Goal: Obtain resource: Download file/media

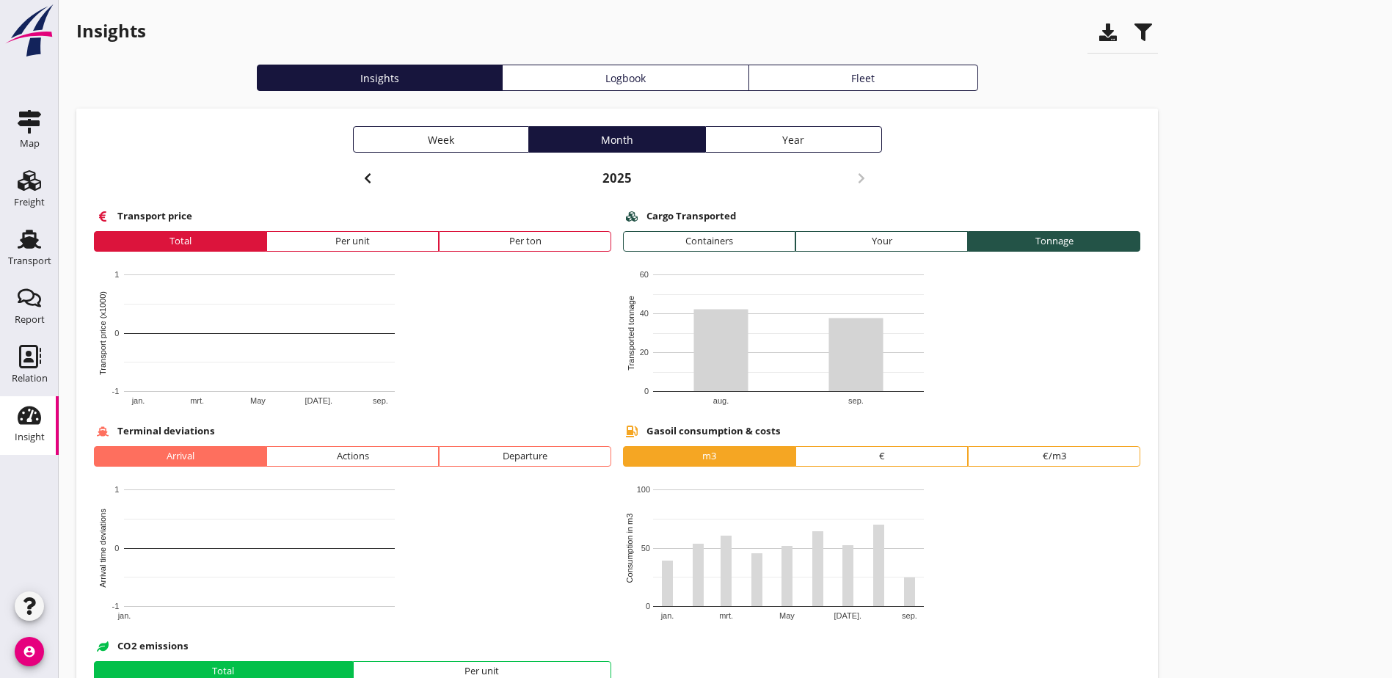
click at [364, 181] on use "button" at bounding box center [367, 178] width 6 height 10
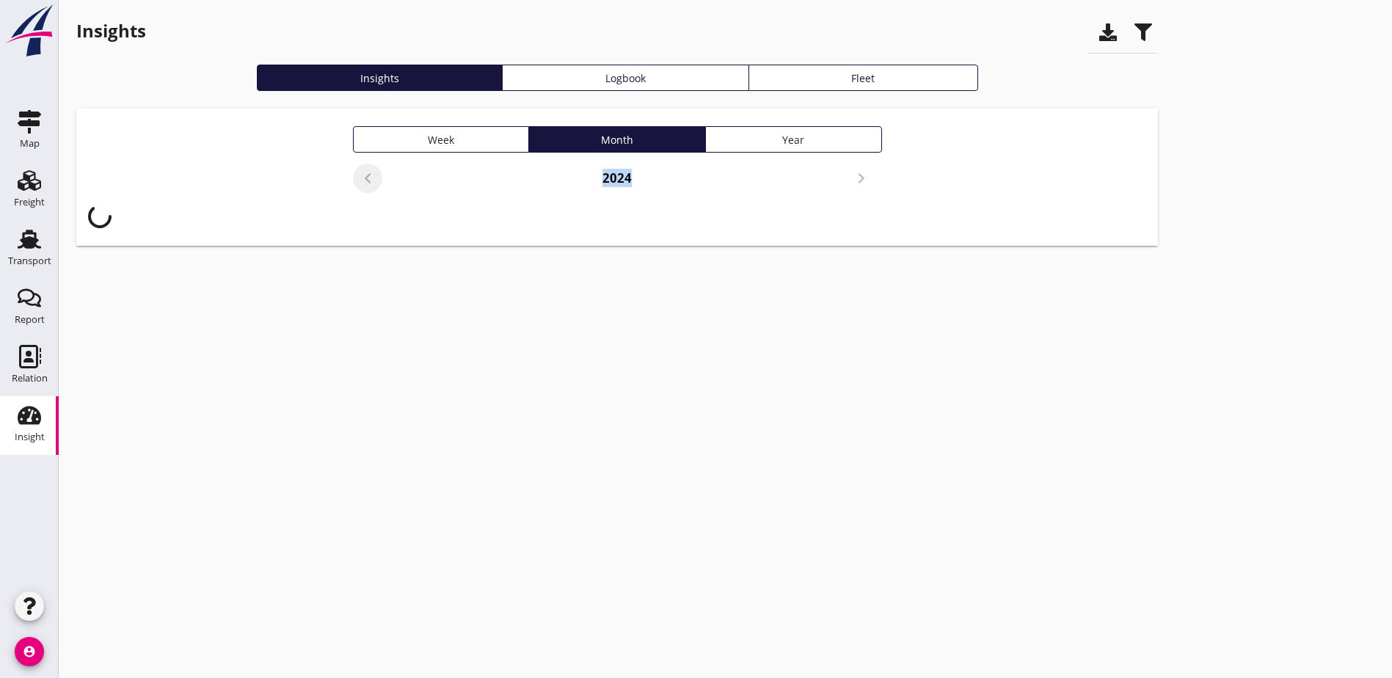
click at [353, 181] on div "2024" at bounding box center [617, 181] width 529 height 35
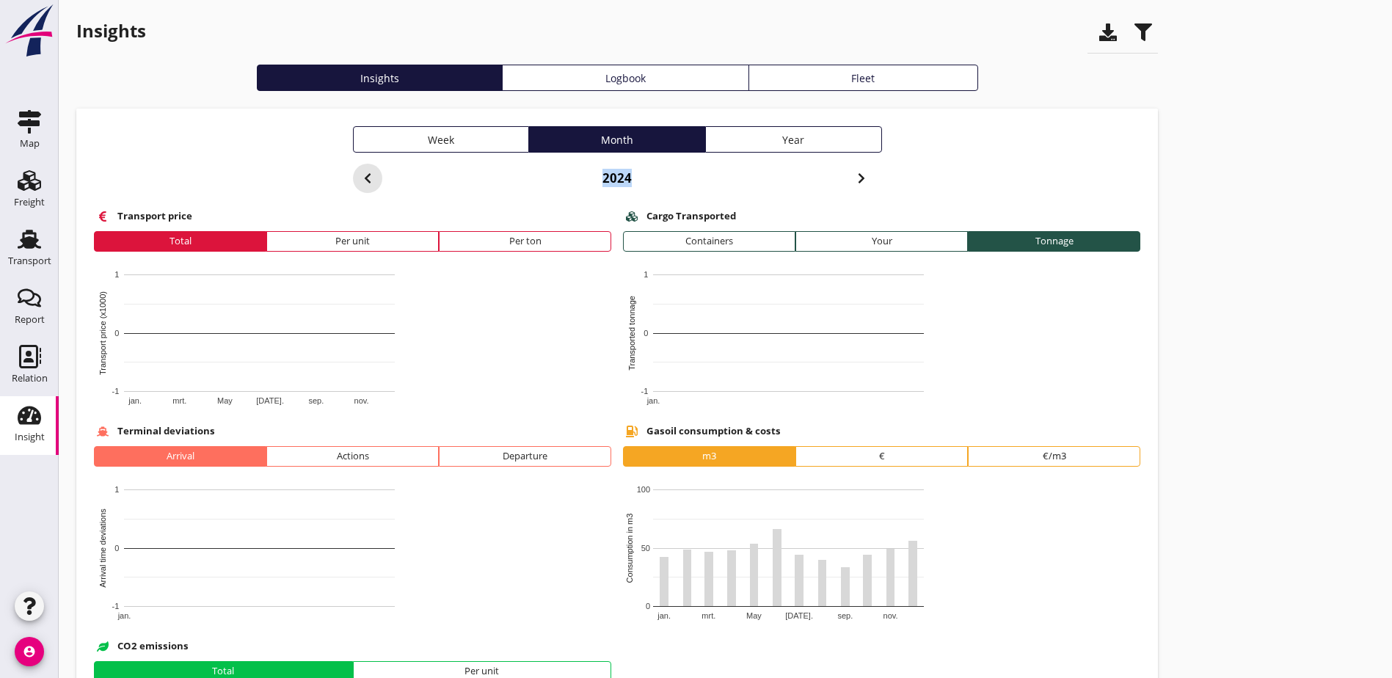
click at [364, 179] on use "button" at bounding box center [367, 178] width 6 height 10
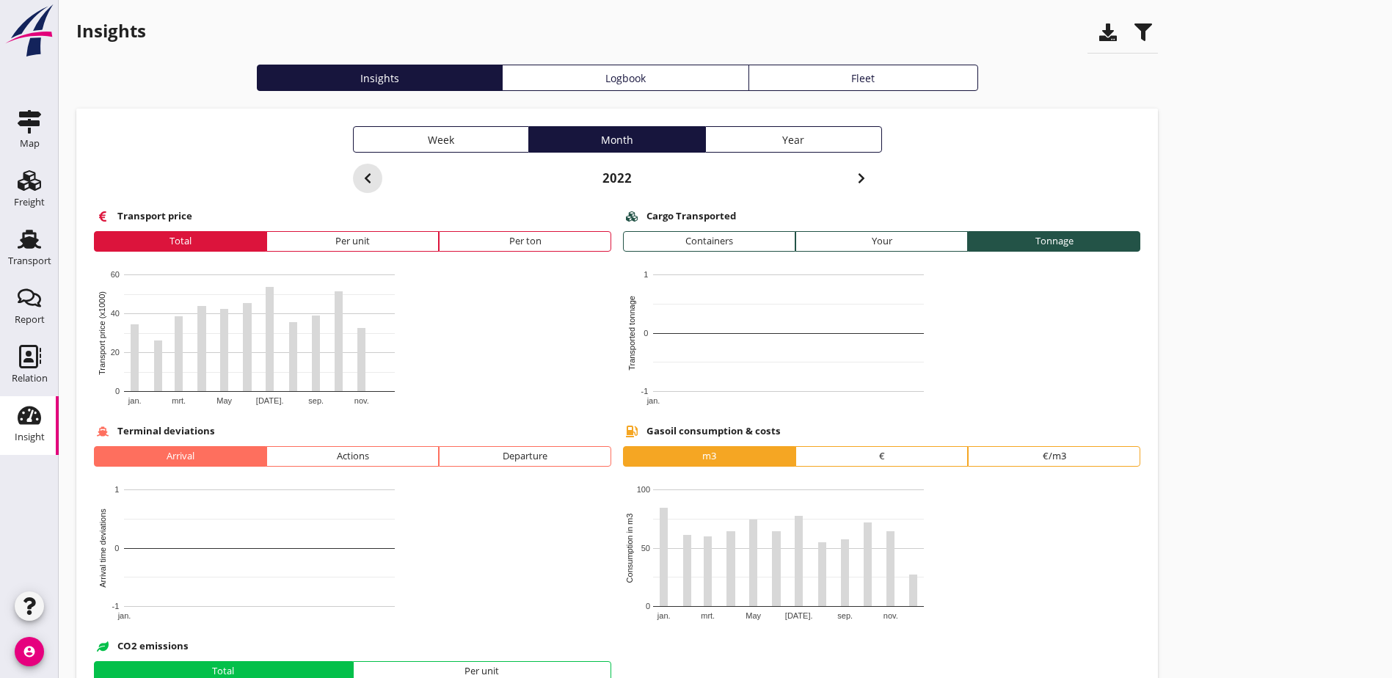
click at [364, 179] on use "button" at bounding box center [367, 178] width 6 height 10
click at [1134, 32] on icon "button" at bounding box center [1143, 32] width 18 height 18
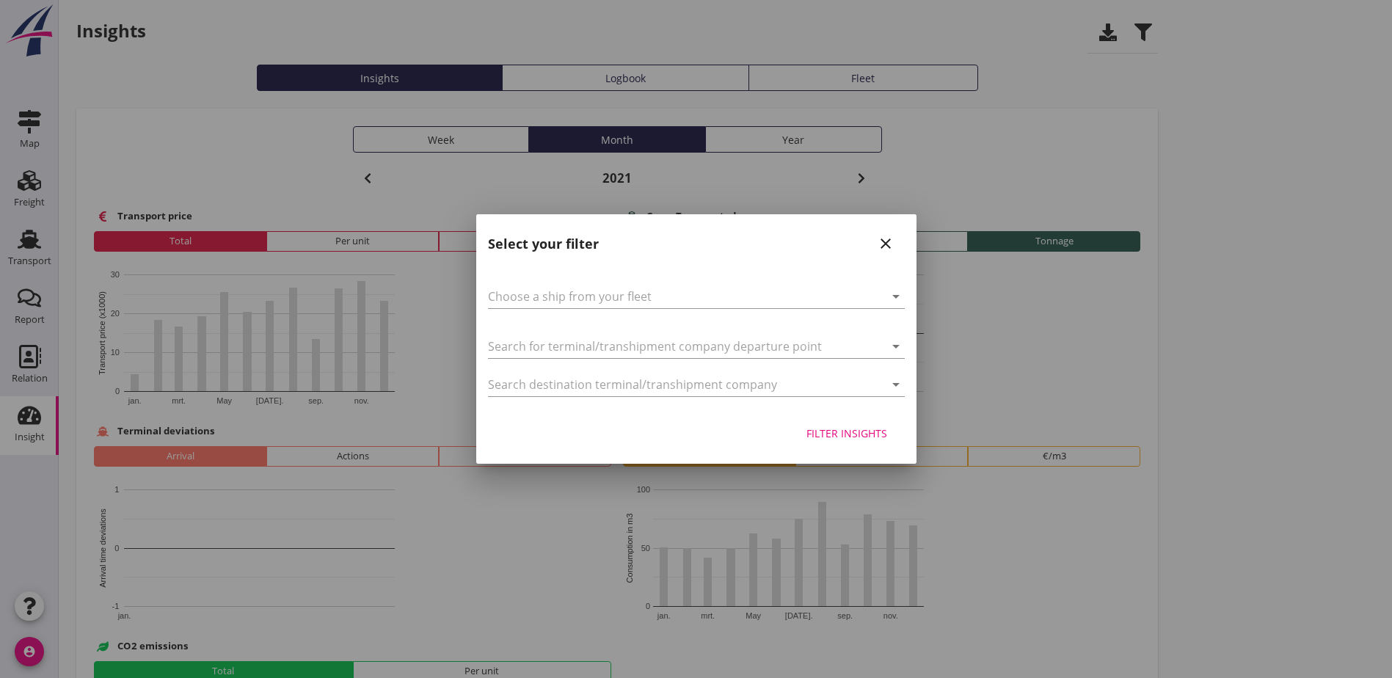
click at [884, 242] on icon "close" at bounding box center [886, 244] width 18 height 18
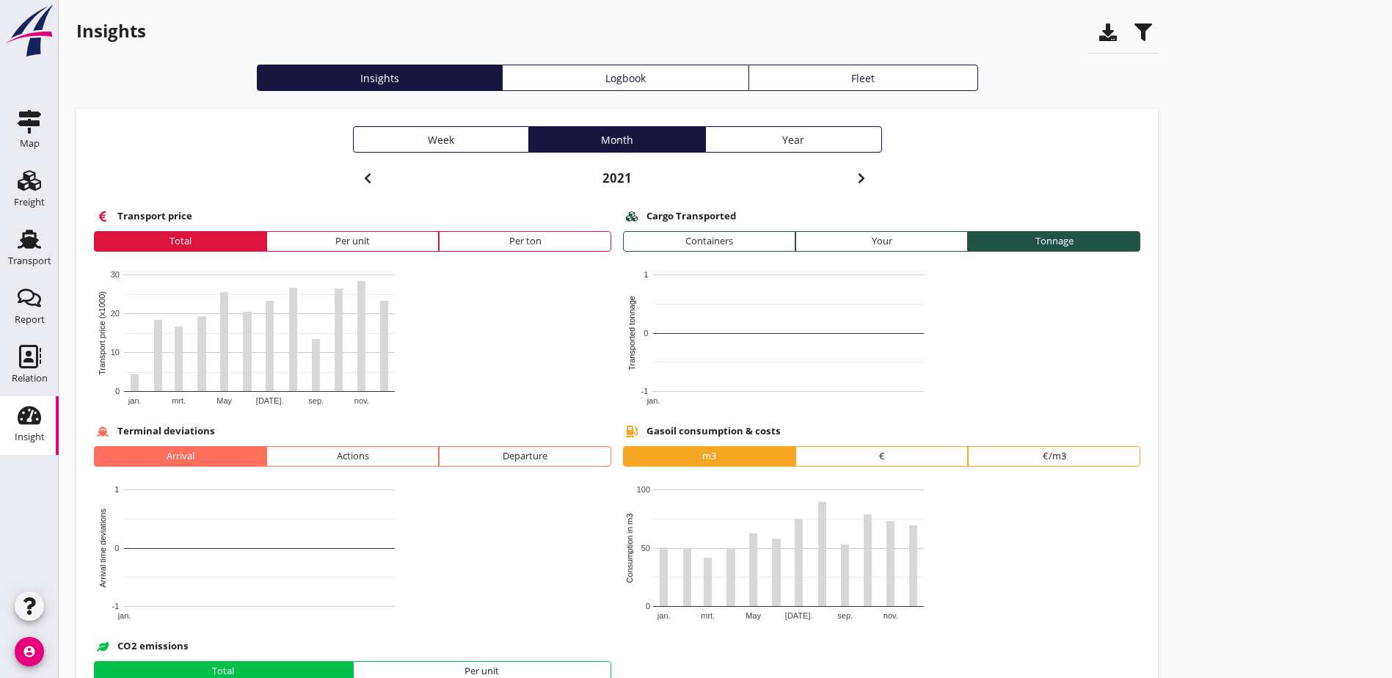
click at [1099, 34] on icon "button" at bounding box center [1108, 32] width 18 height 18
click at [858, 178] on use "button" at bounding box center [861, 178] width 6 height 10
click at [1099, 34] on icon "button" at bounding box center [1108, 32] width 18 height 18
click at [853, 175] on icon "button" at bounding box center [862, 179] width 18 height 18
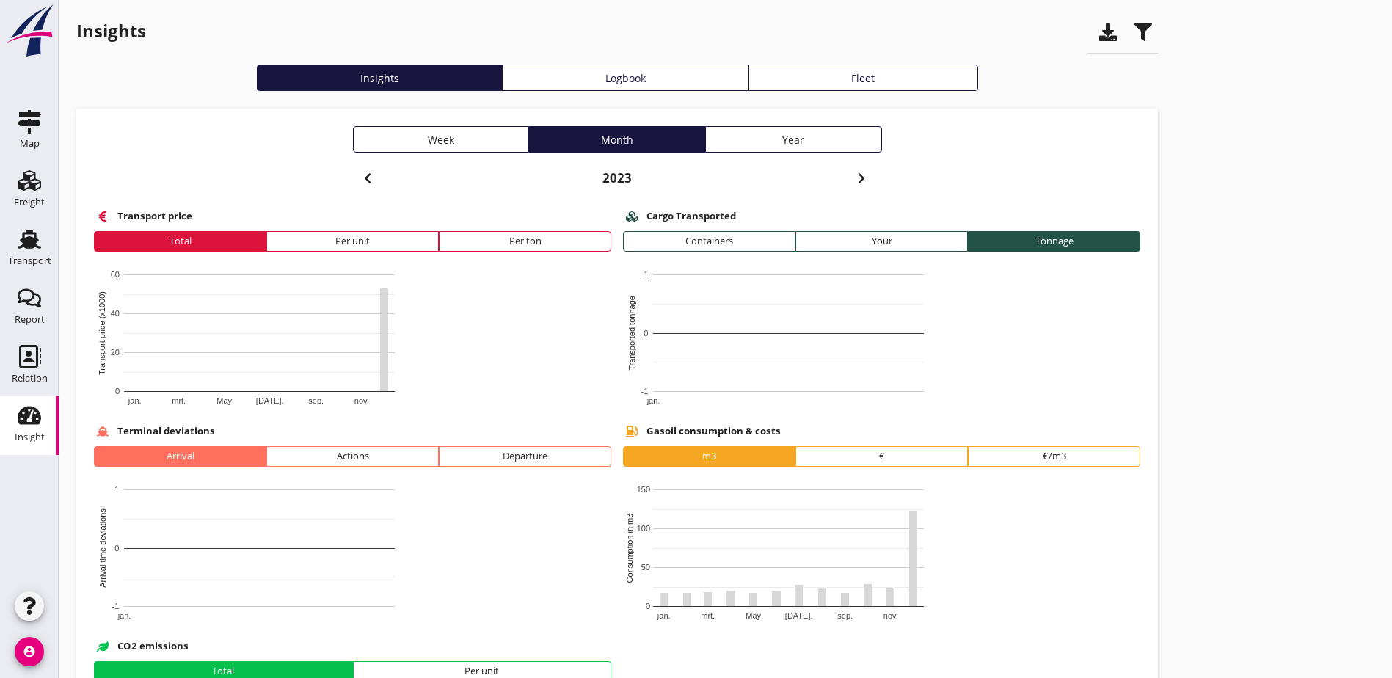
click at [1099, 31] on use "button" at bounding box center [1108, 32] width 18 height 18
click at [858, 178] on use "button" at bounding box center [861, 178] width 6 height 10
click at [1099, 34] on use "button" at bounding box center [1108, 32] width 18 height 18
click at [853, 179] on icon "button" at bounding box center [862, 179] width 18 height 18
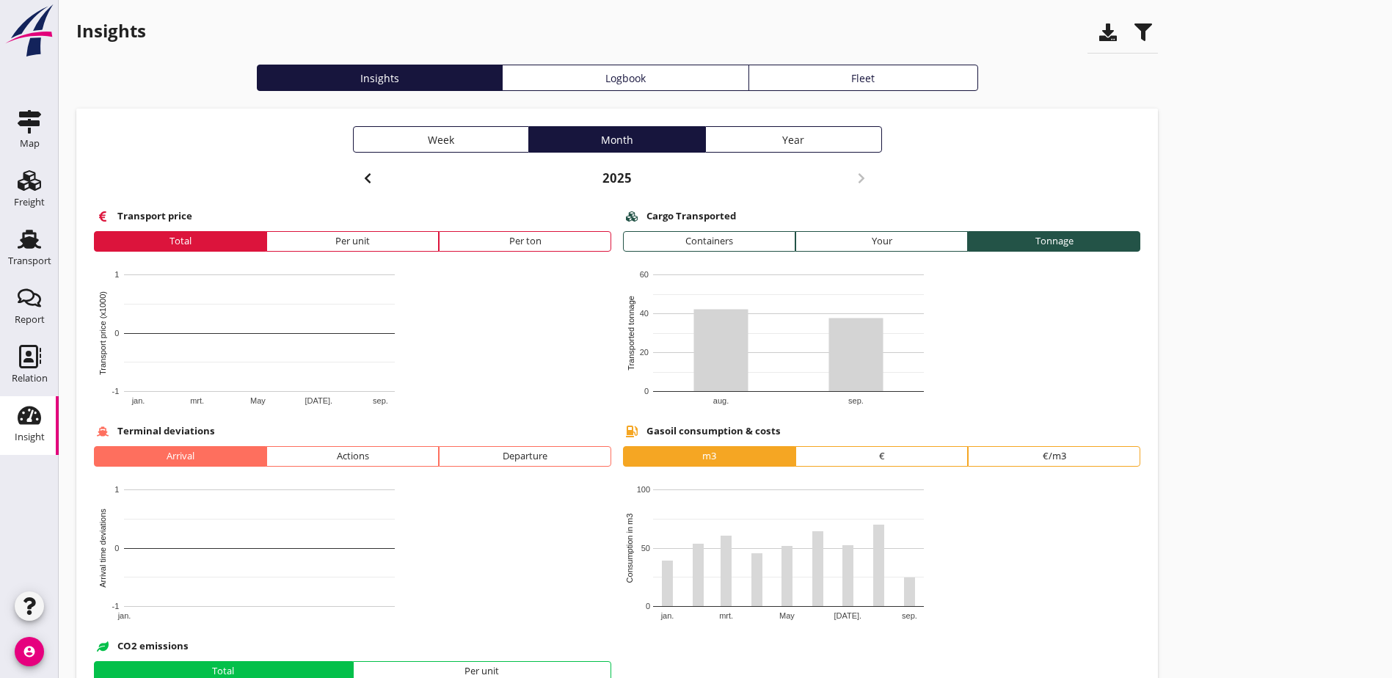
click at [1099, 36] on use "button" at bounding box center [1108, 32] width 18 height 18
click at [755, 70] on div "Fleet" at bounding box center [863, 77] width 217 height 15
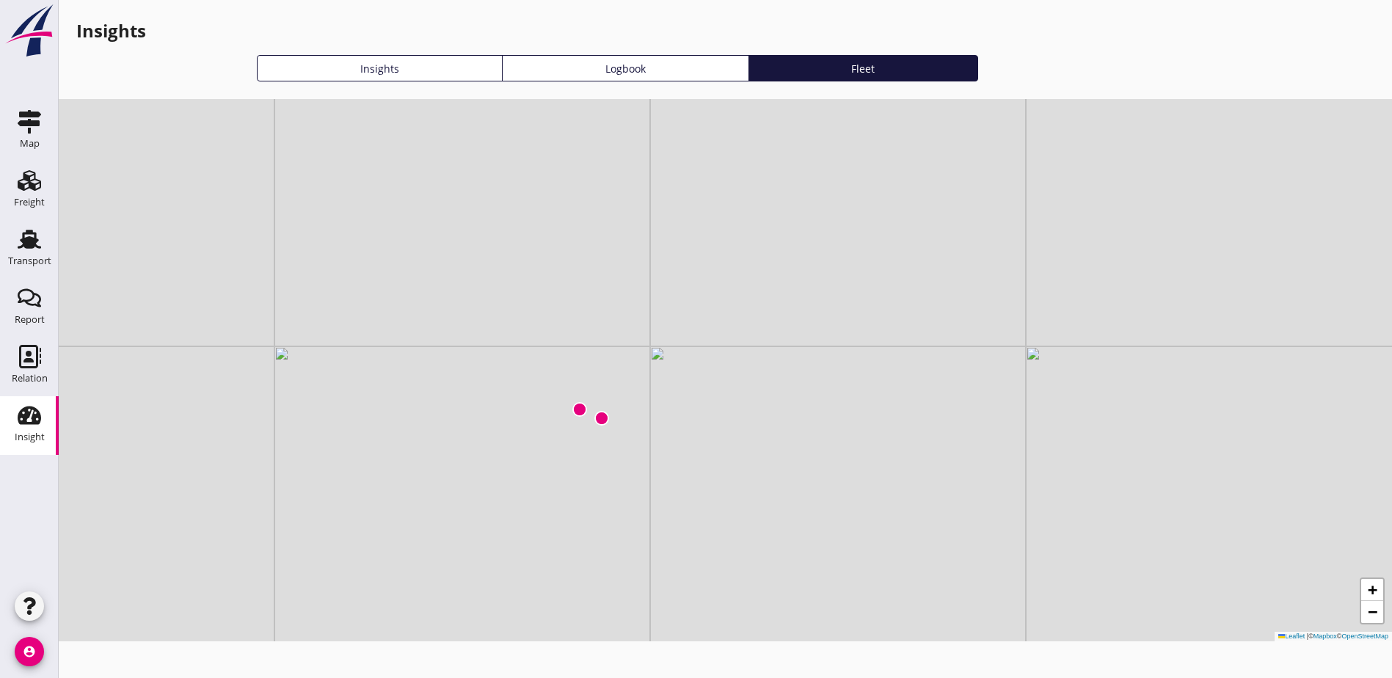
click at [334, 67] on div "Insights" at bounding box center [379, 68] width 233 height 15
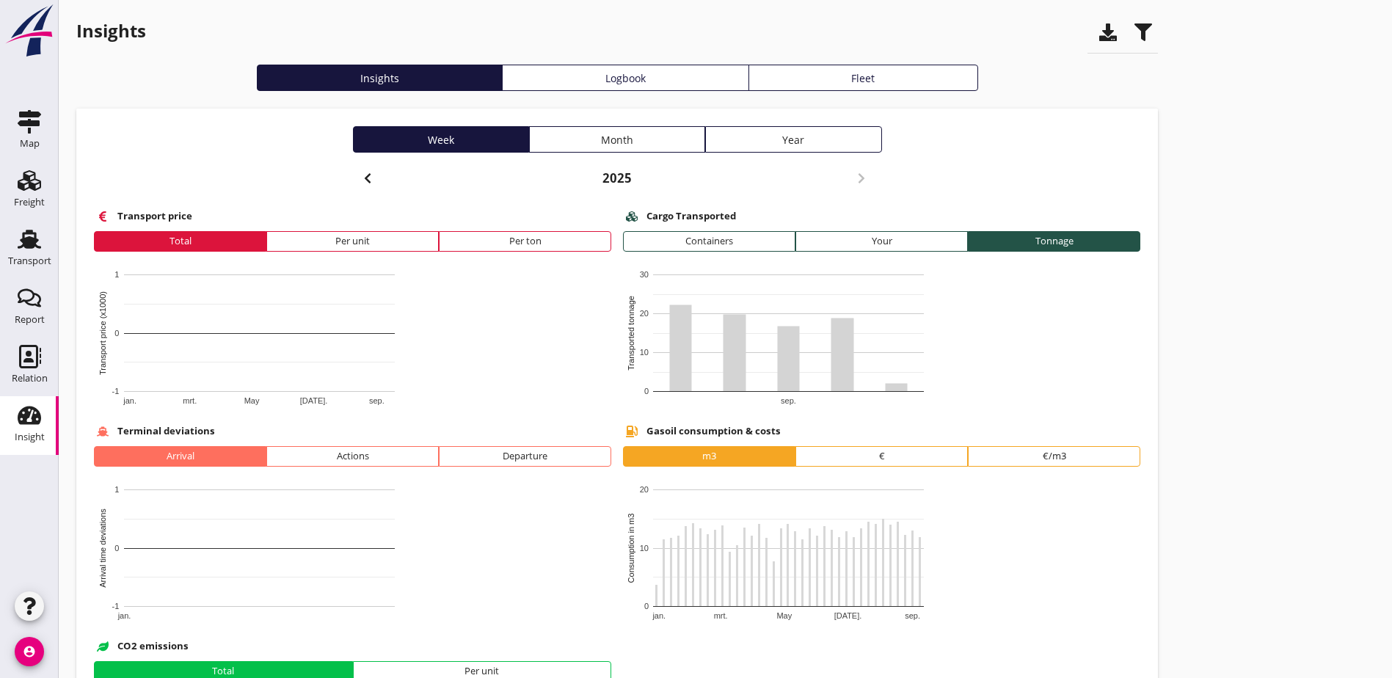
click at [938, 301] on div "Insights Insights Logbook Fleet Week Month Year [DATE] Transport price Total Pe…" at bounding box center [725, 433] width 1333 height 867
click at [971, 326] on div "Insights Insights Logbook Fleet Week Month Year [DATE] Transport price Total Pe…" at bounding box center [725, 433] width 1333 height 867
click at [1134, 32] on icon "button" at bounding box center [1143, 32] width 18 height 18
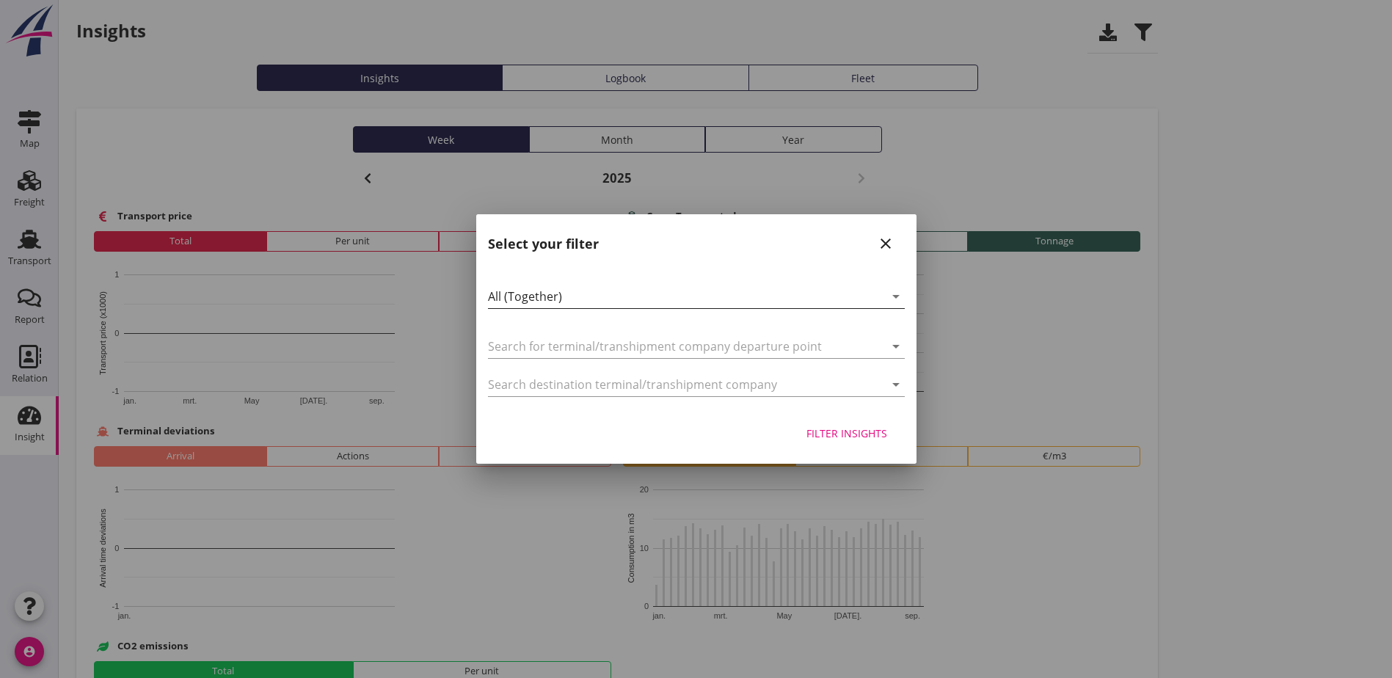
click at [588, 295] on div "All (Together)" at bounding box center [686, 296] width 396 height 23
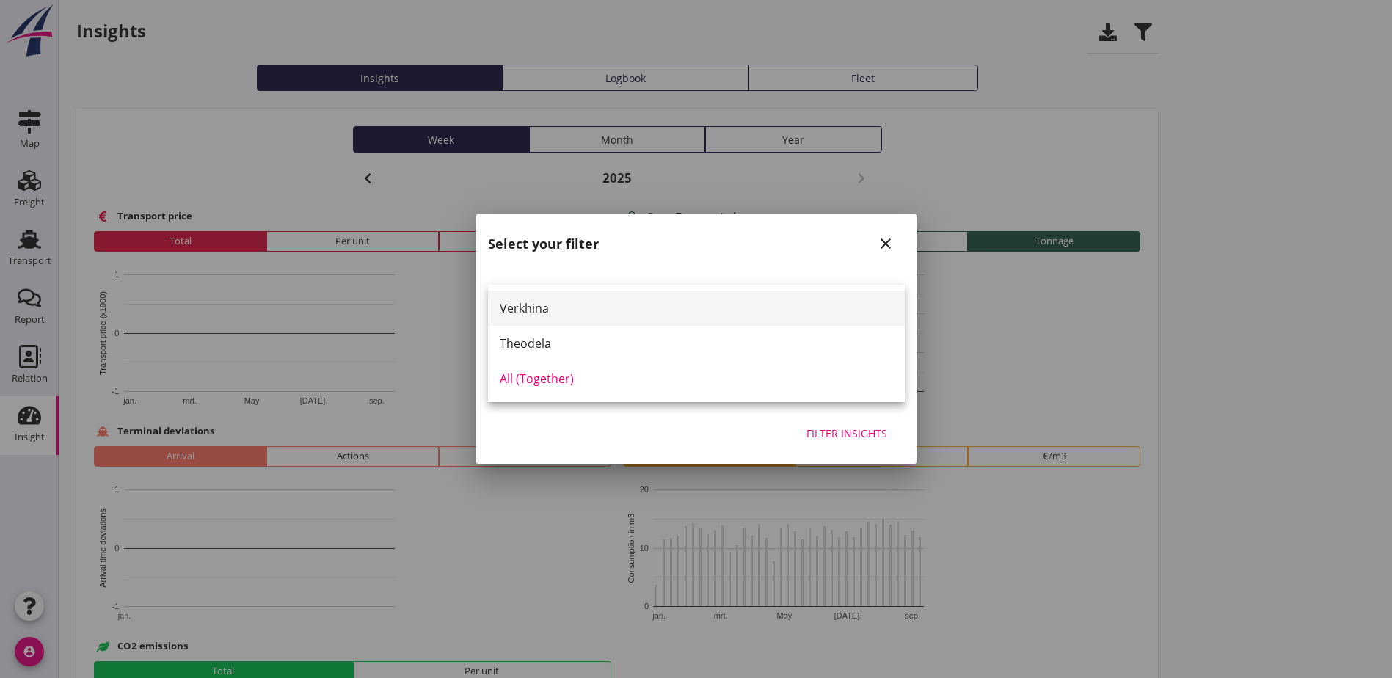
click at [530, 309] on div "Verkhina" at bounding box center [696, 308] width 393 height 18
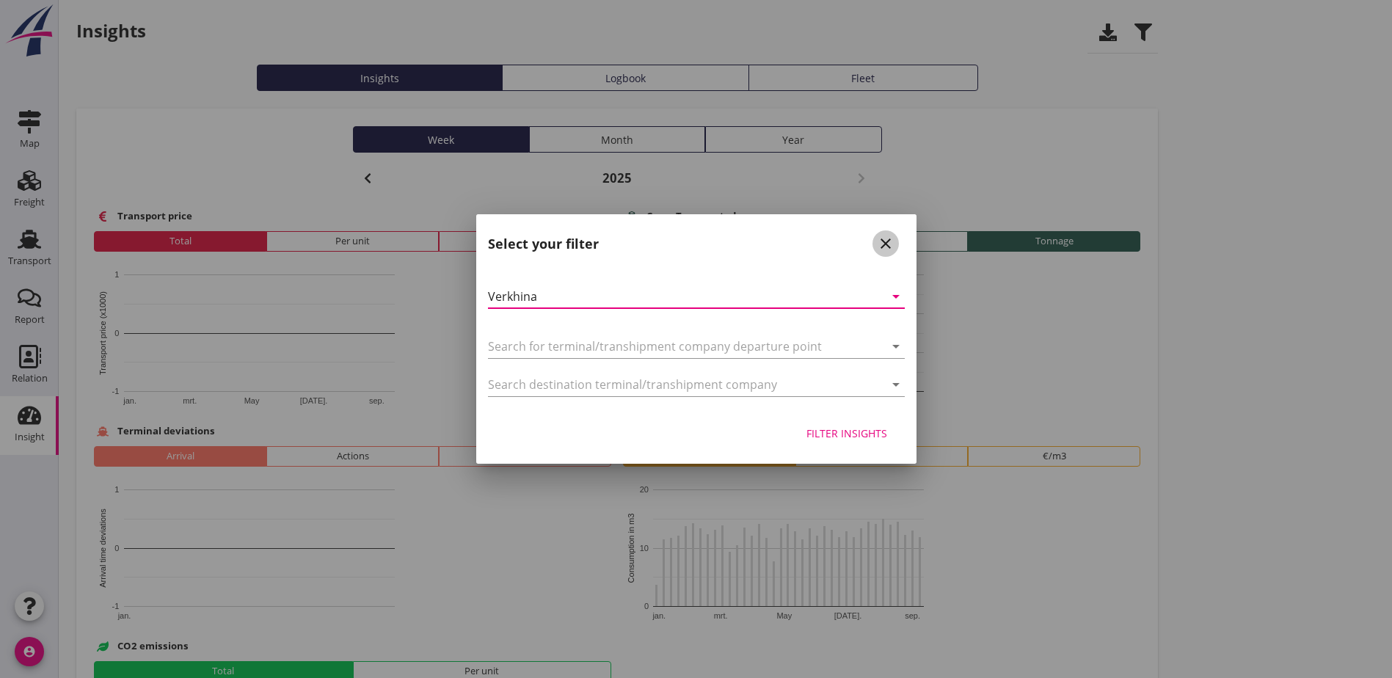
click at [881, 245] on icon "close" at bounding box center [886, 244] width 18 height 18
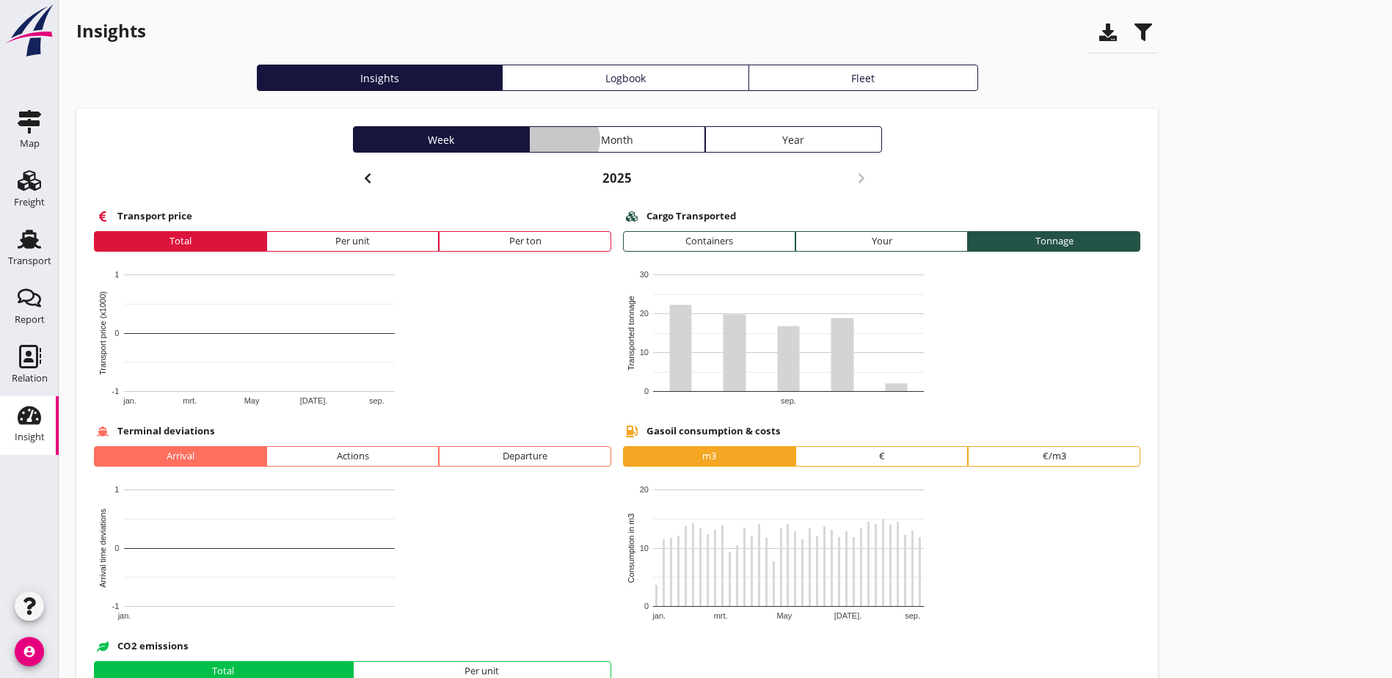
click at [536, 143] on div "Month" at bounding box center [617, 139] width 163 height 15
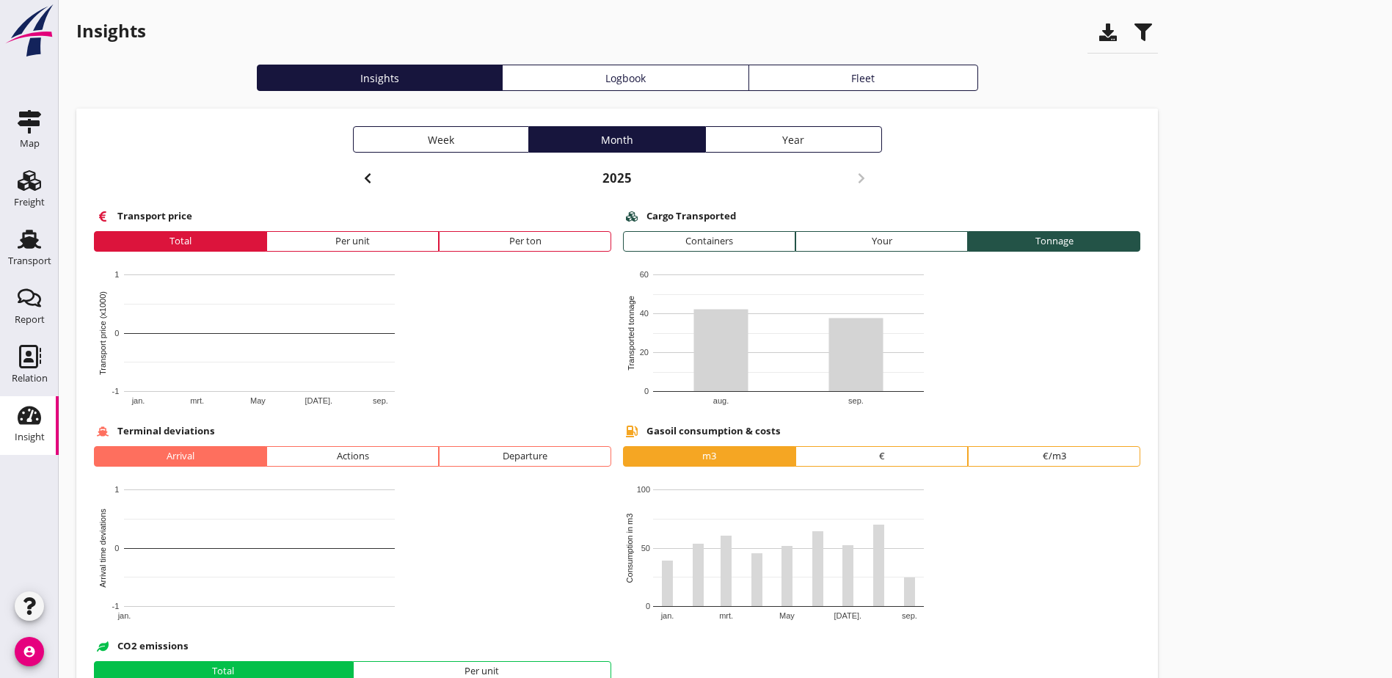
click at [359, 183] on icon "button" at bounding box center [368, 179] width 18 height 18
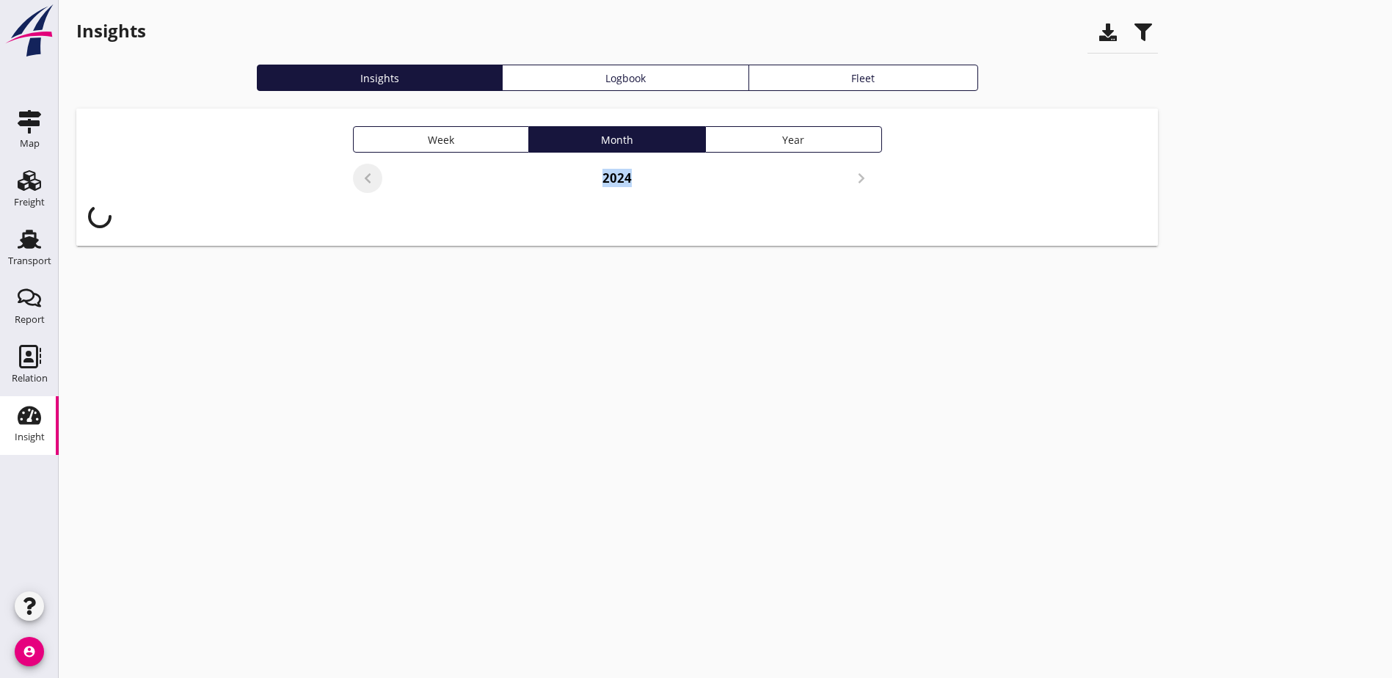
click at [353, 183] on div "2024" at bounding box center [617, 181] width 529 height 35
click at [359, 183] on icon "button" at bounding box center [368, 179] width 18 height 18
click at [353, 183] on div "2023" at bounding box center [617, 181] width 529 height 35
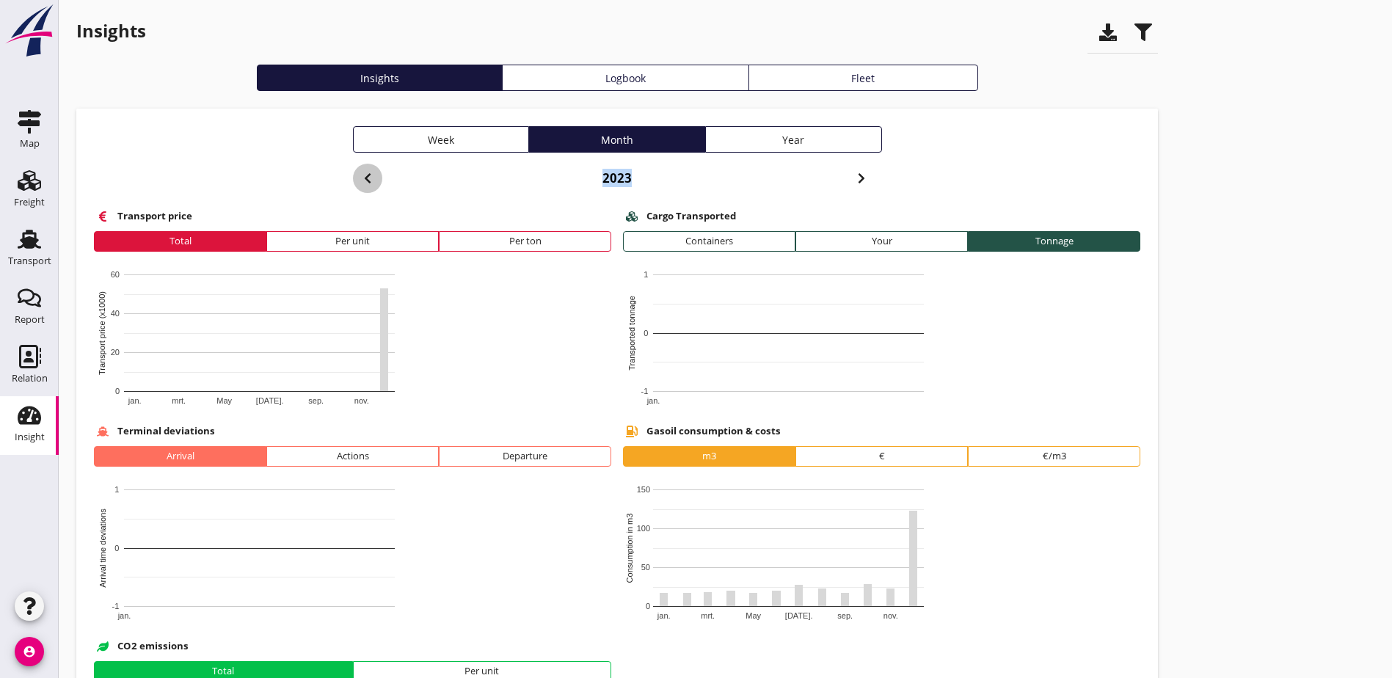
click at [359, 183] on icon "button" at bounding box center [368, 179] width 18 height 18
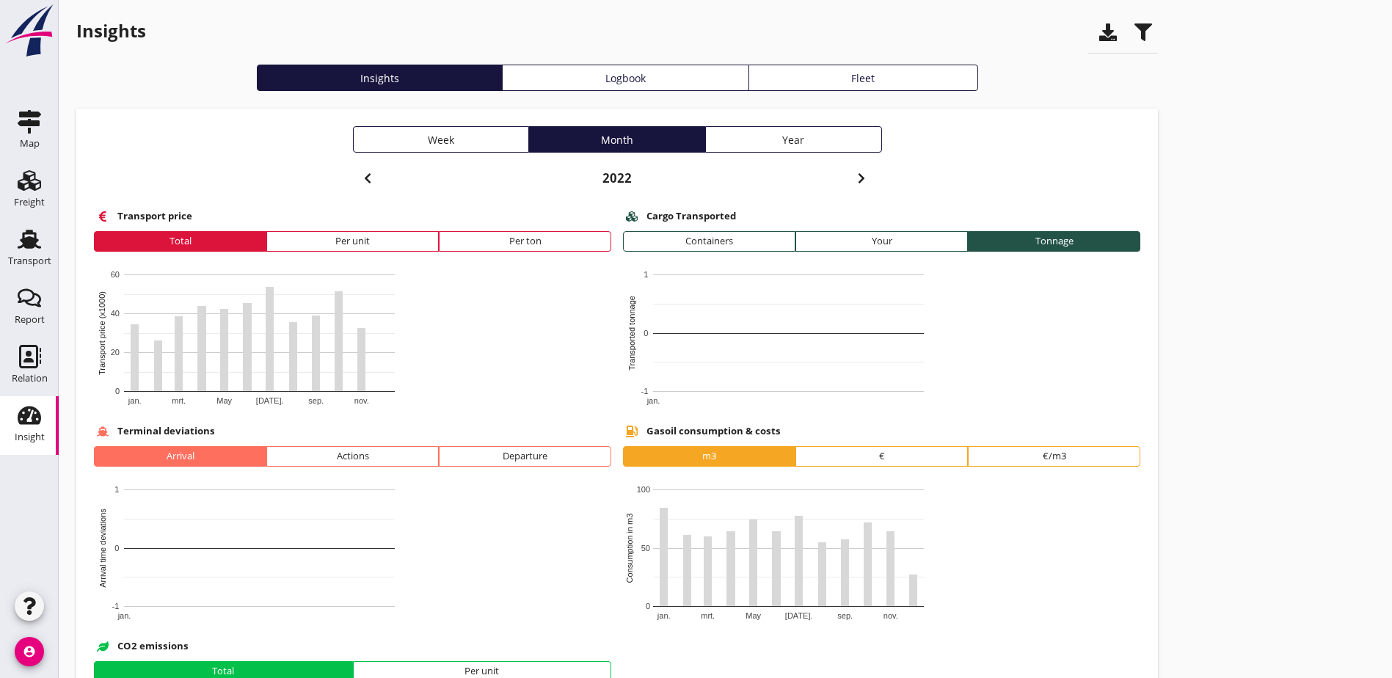
click at [359, 183] on icon "button" at bounding box center [368, 179] width 18 height 18
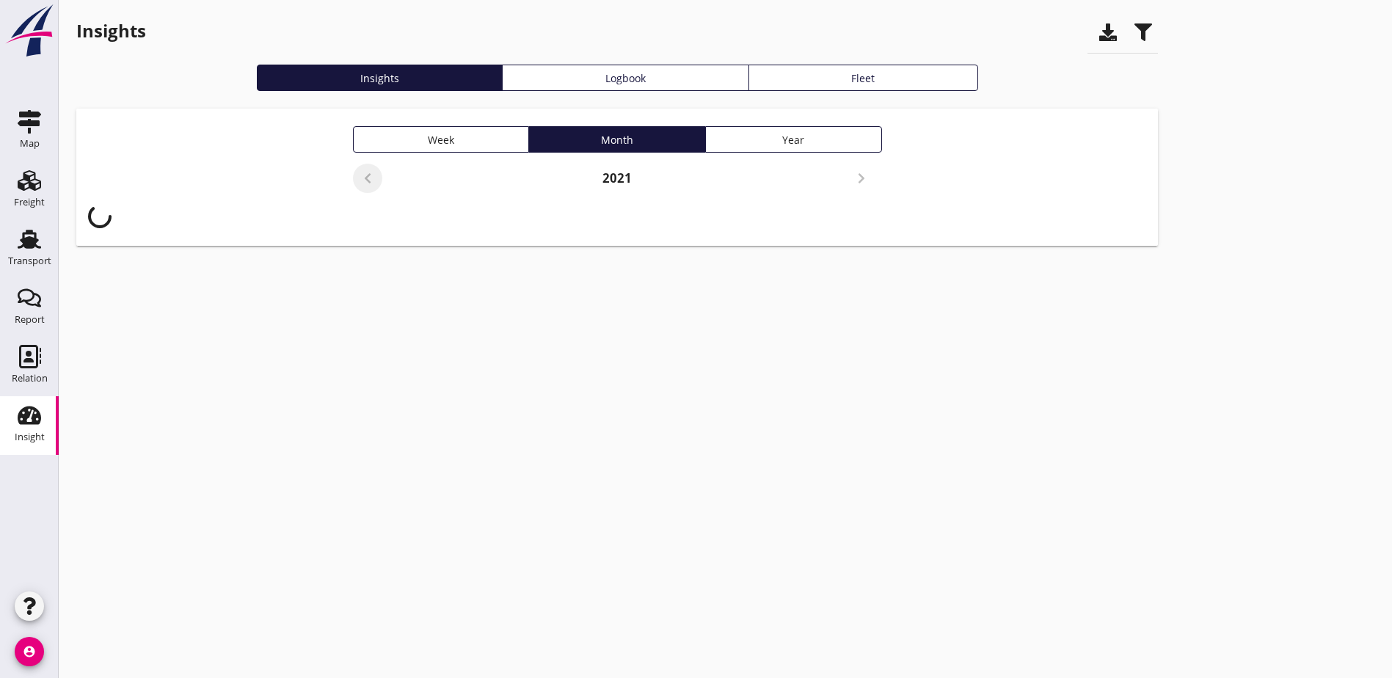
click at [359, 183] on icon "button" at bounding box center [368, 179] width 18 height 18
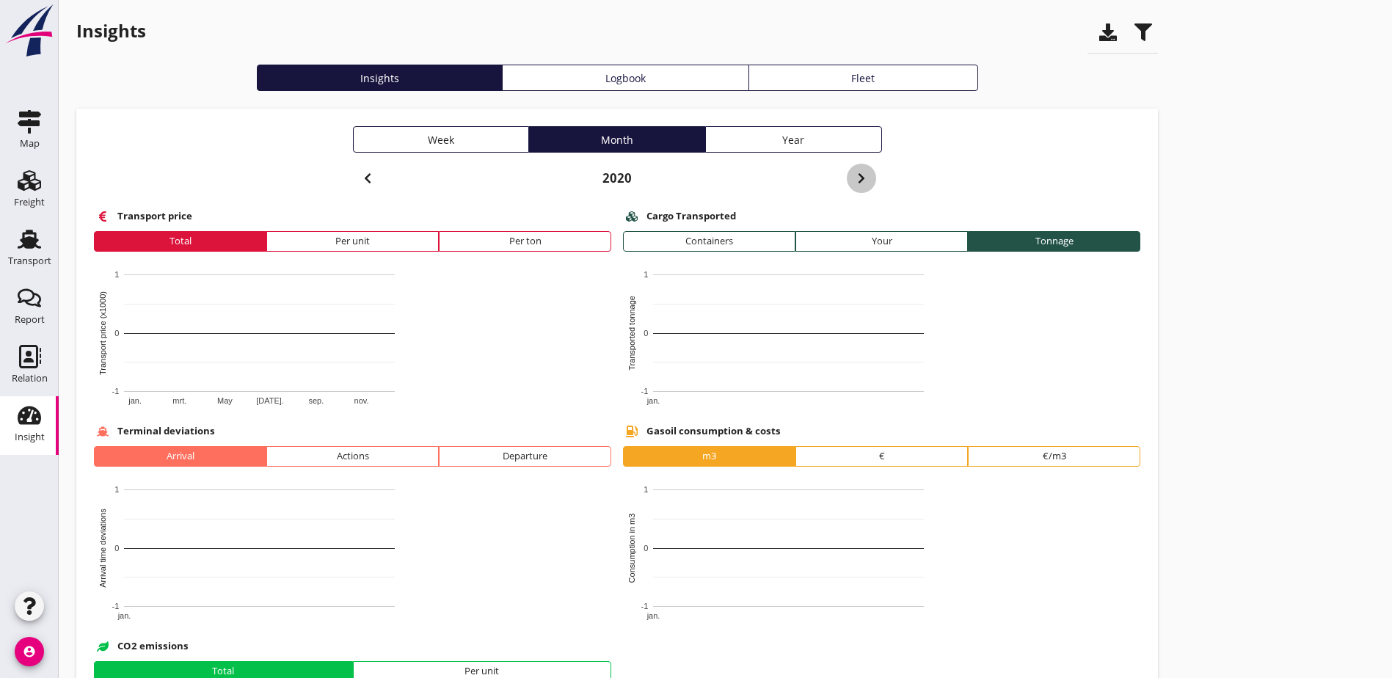
click at [847, 178] on div "button" at bounding box center [861, 178] width 29 height 29
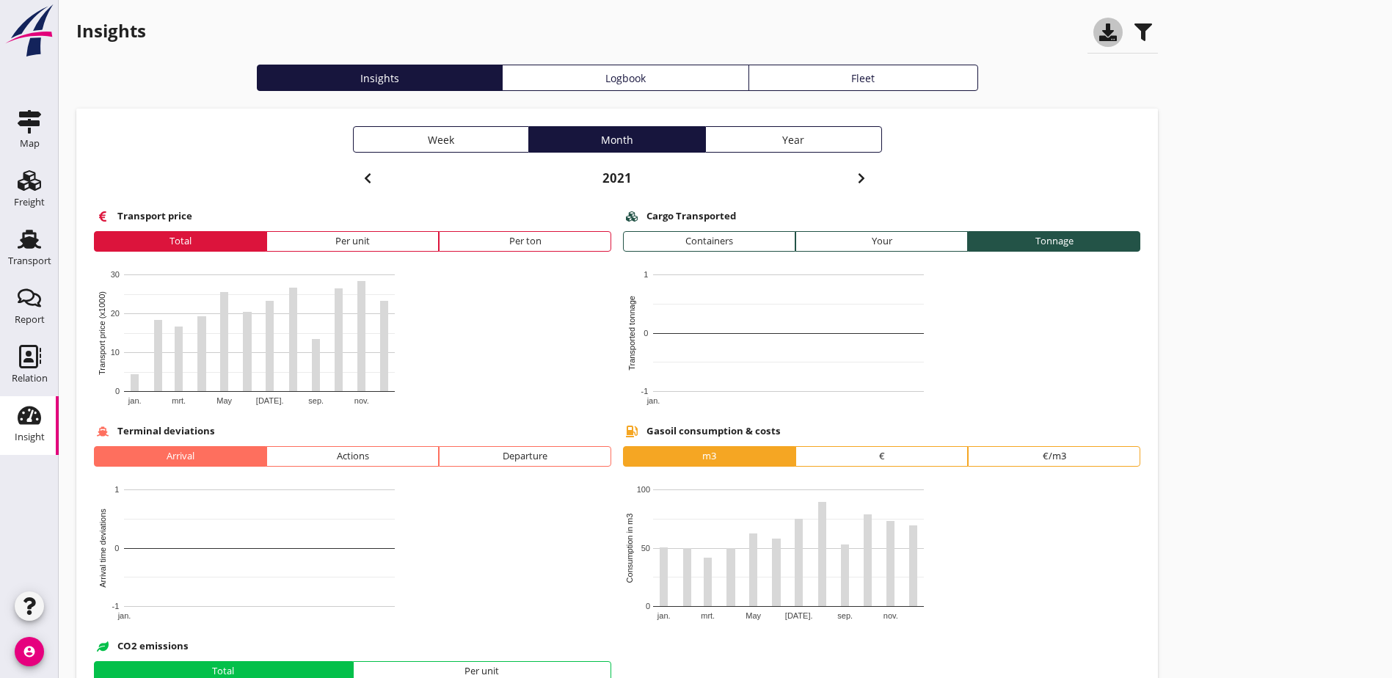
click at [1099, 32] on use "button" at bounding box center [1108, 32] width 18 height 18
click at [1134, 35] on icon "button" at bounding box center [1143, 32] width 18 height 18
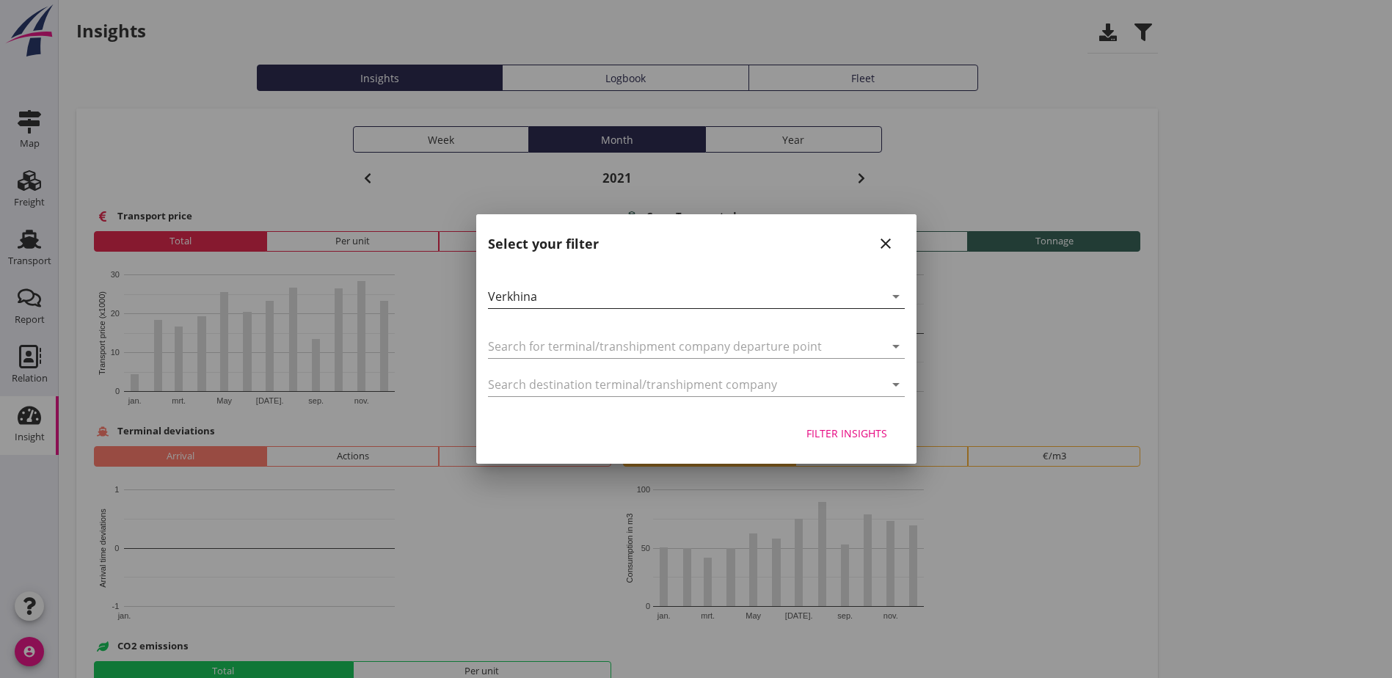
click at [593, 299] on div "Verkhina" at bounding box center [686, 296] width 396 height 23
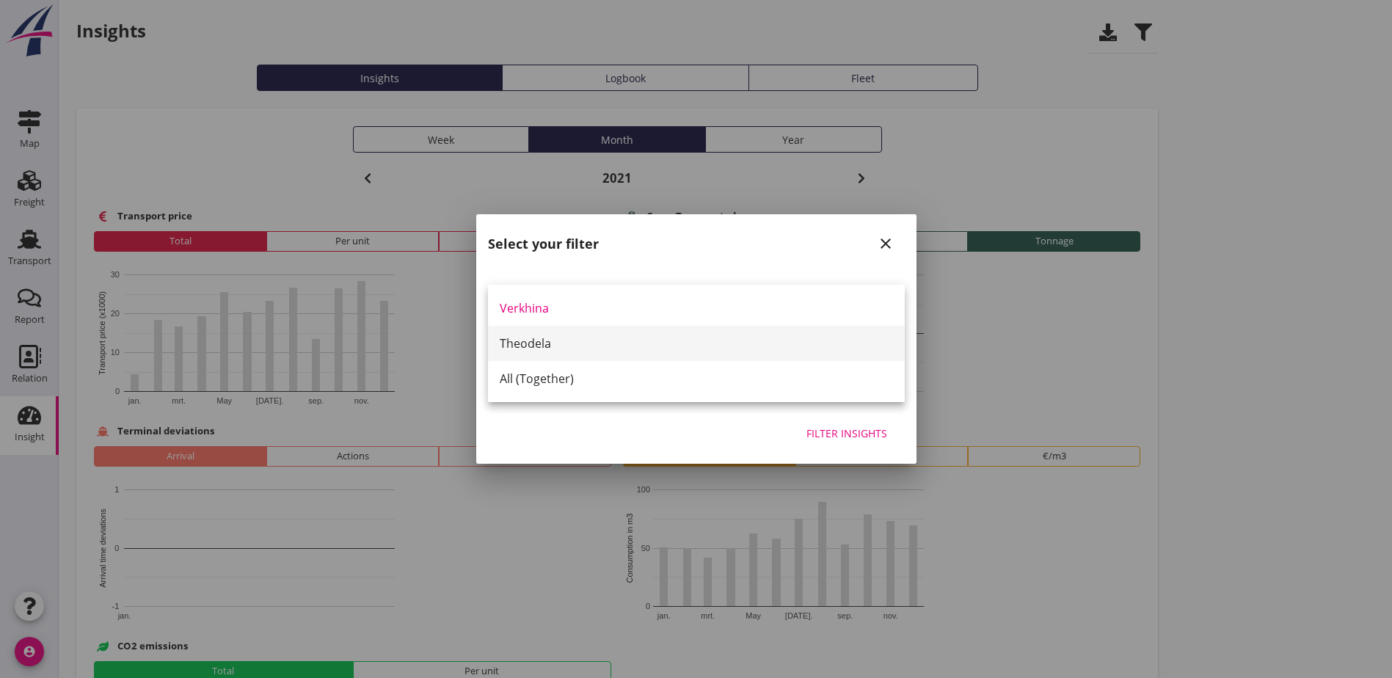
click at [544, 346] on div "Theodela" at bounding box center [696, 344] width 393 height 18
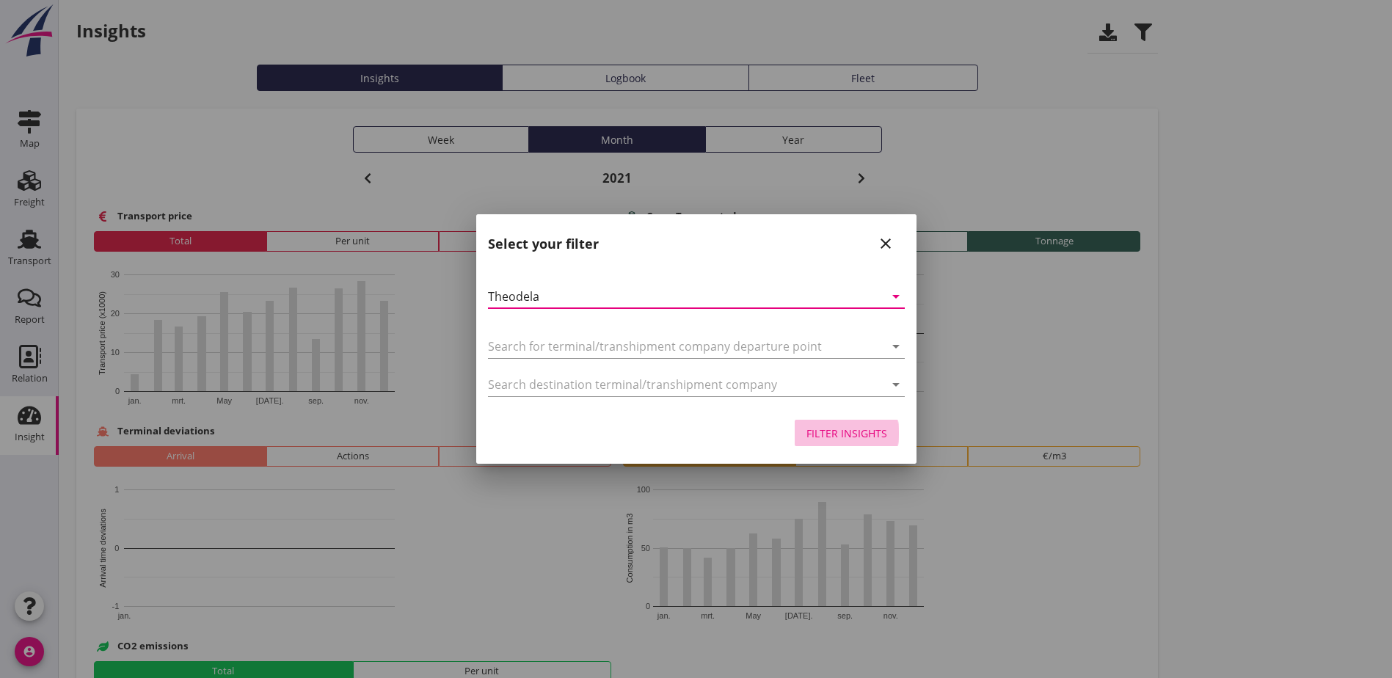
click at [821, 430] on div "Filter insights" at bounding box center [846, 433] width 81 height 15
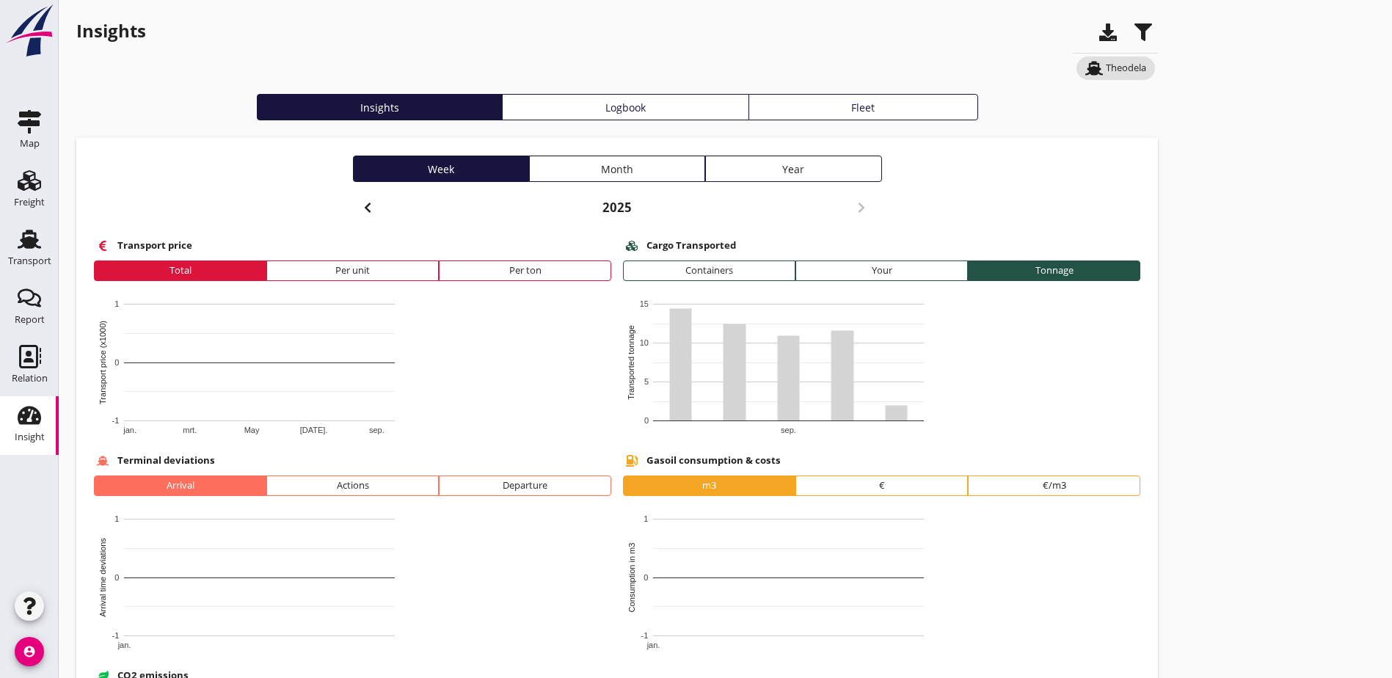
click at [293, 205] on div "Week Month Year [DATE] Transport price Total Per unit Per ton jan. mrt. May [DA…" at bounding box center [617, 517] width 1082 height 759
click at [359, 208] on icon "button" at bounding box center [368, 208] width 18 height 18
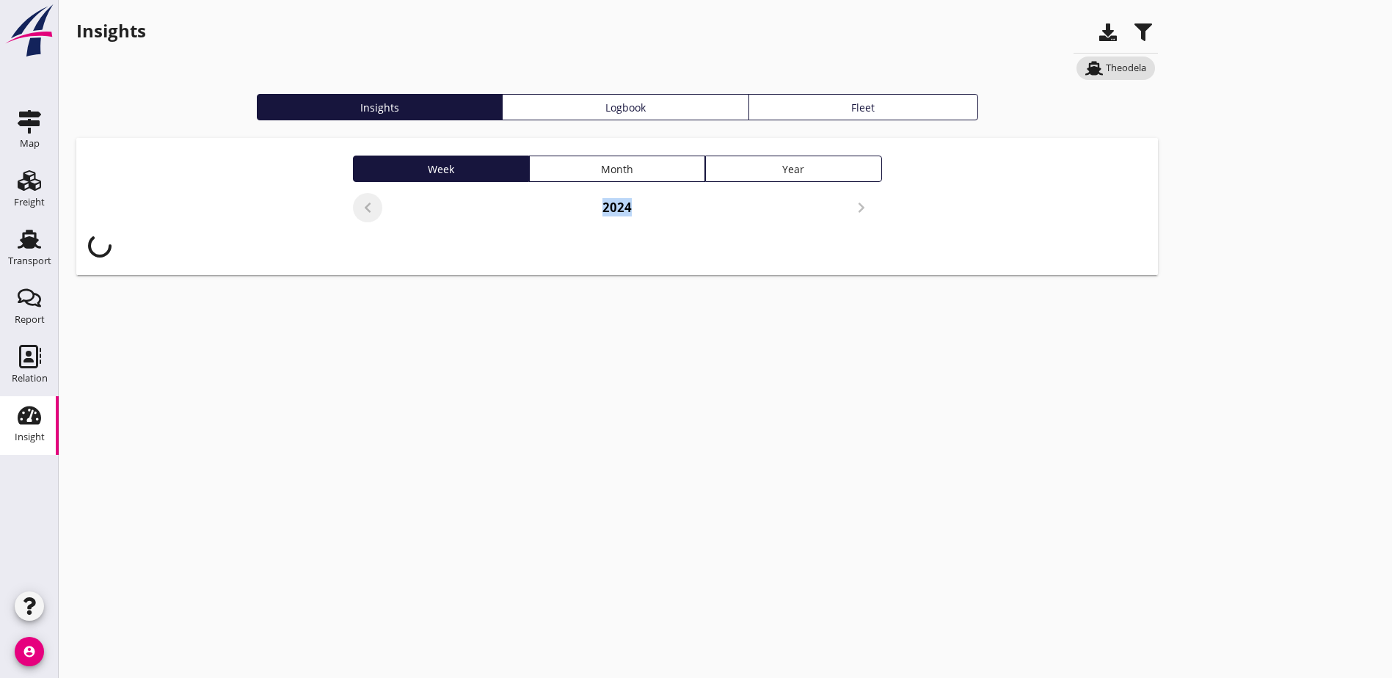
click at [353, 208] on div "2024" at bounding box center [617, 210] width 529 height 35
click at [359, 208] on icon "button" at bounding box center [368, 208] width 18 height 18
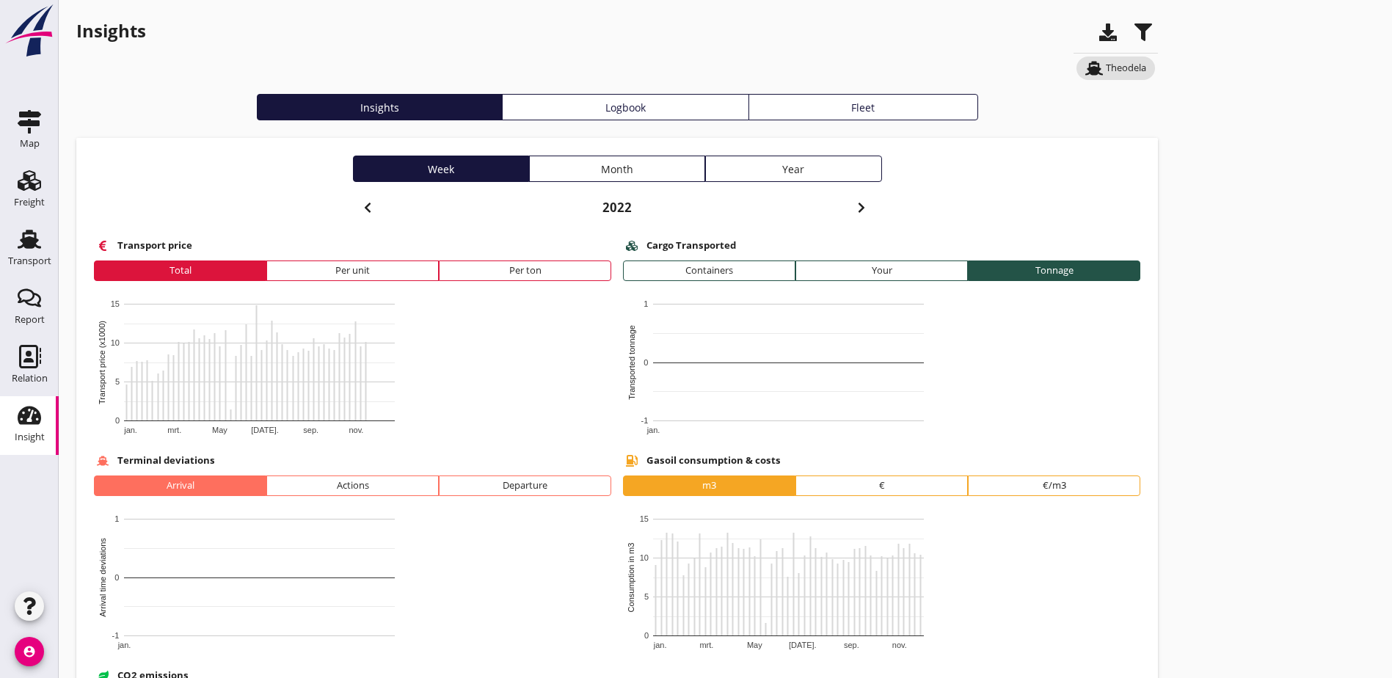
click at [359, 208] on icon "button" at bounding box center [368, 208] width 18 height 18
click at [536, 171] on div "Month" at bounding box center [617, 168] width 163 height 15
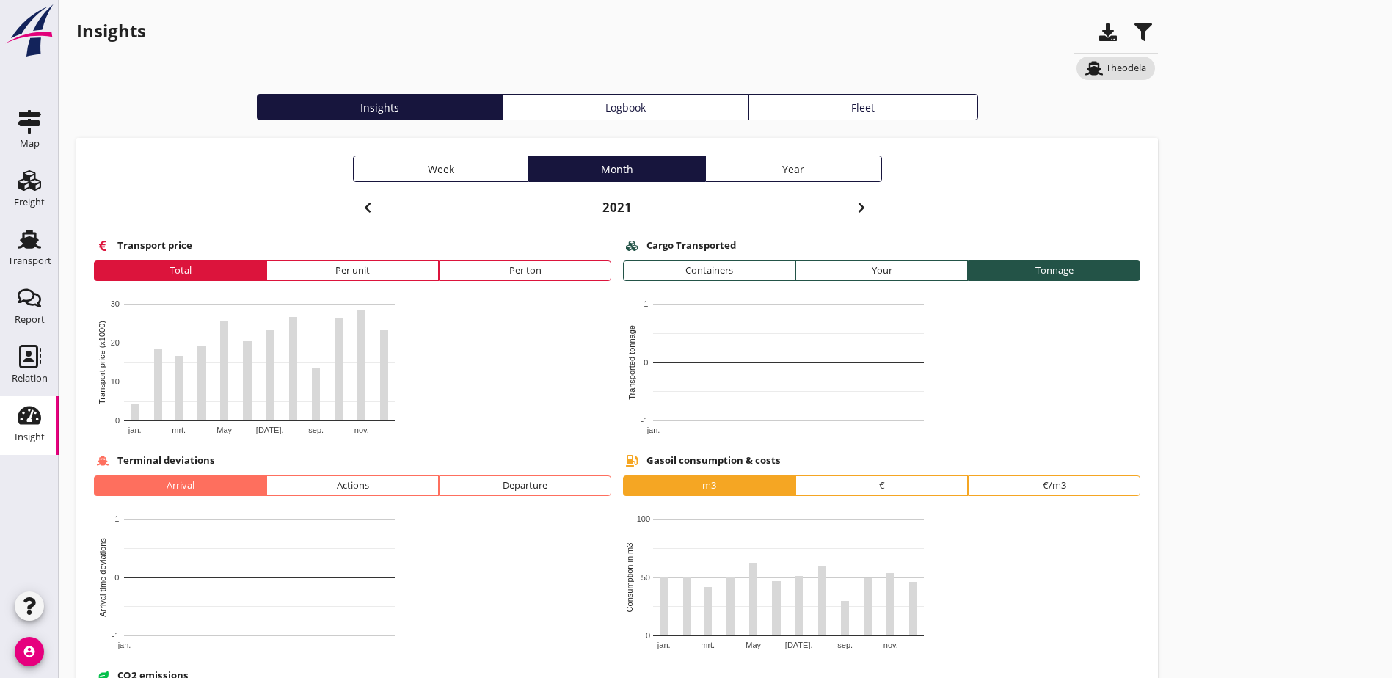
click at [1099, 37] on use "button" at bounding box center [1108, 32] width 18 height 18
click at [1134, 34] on use "button" at bounding box center [1143, 32] width 18 height 18
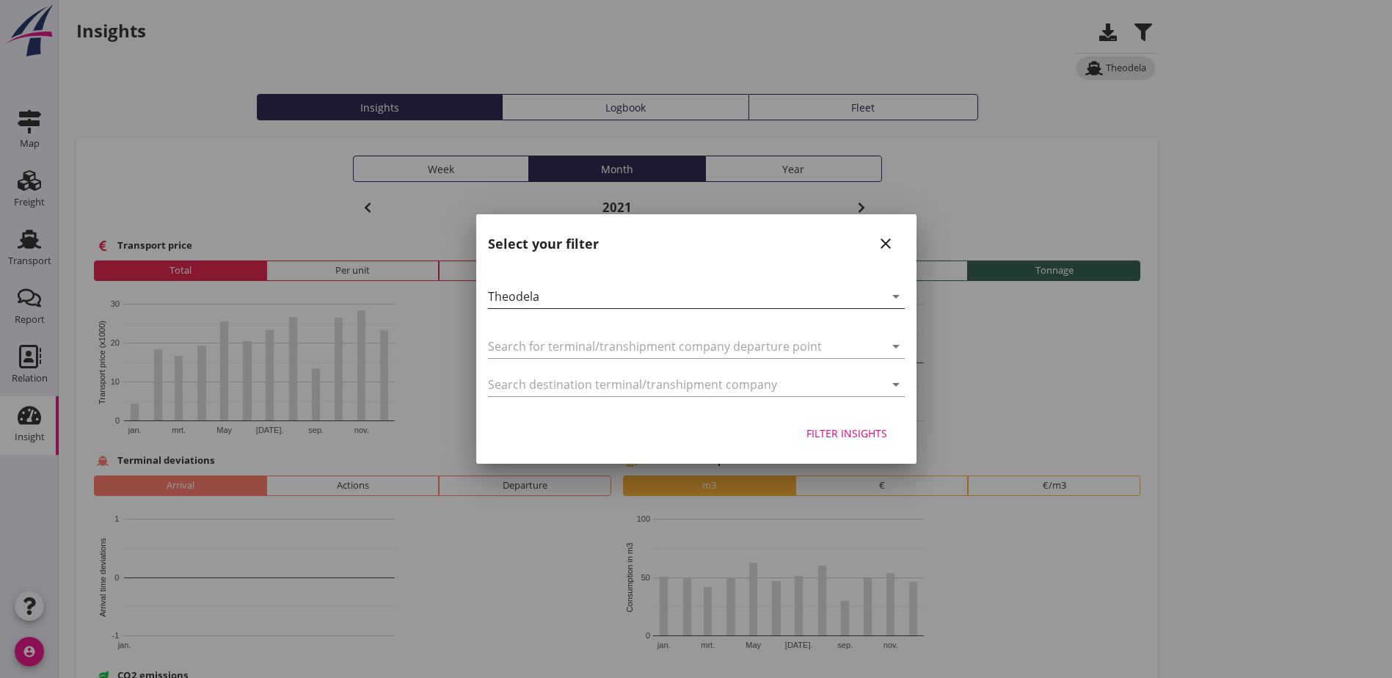
click at [575, 298] on div "Theodela" at bounding box center [686, 296] width 396 height 23
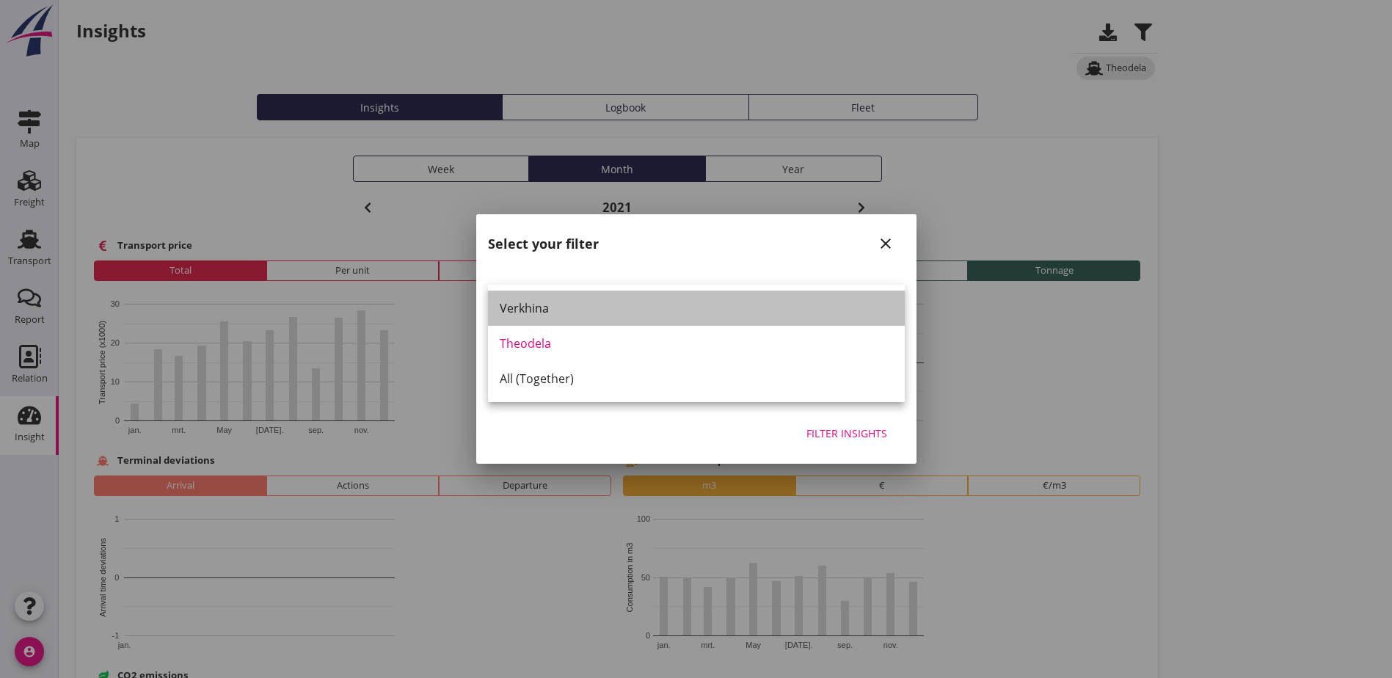
click at [539, 316] on div "Verkhina" at bounding box center [696, 308] width 393 height 18
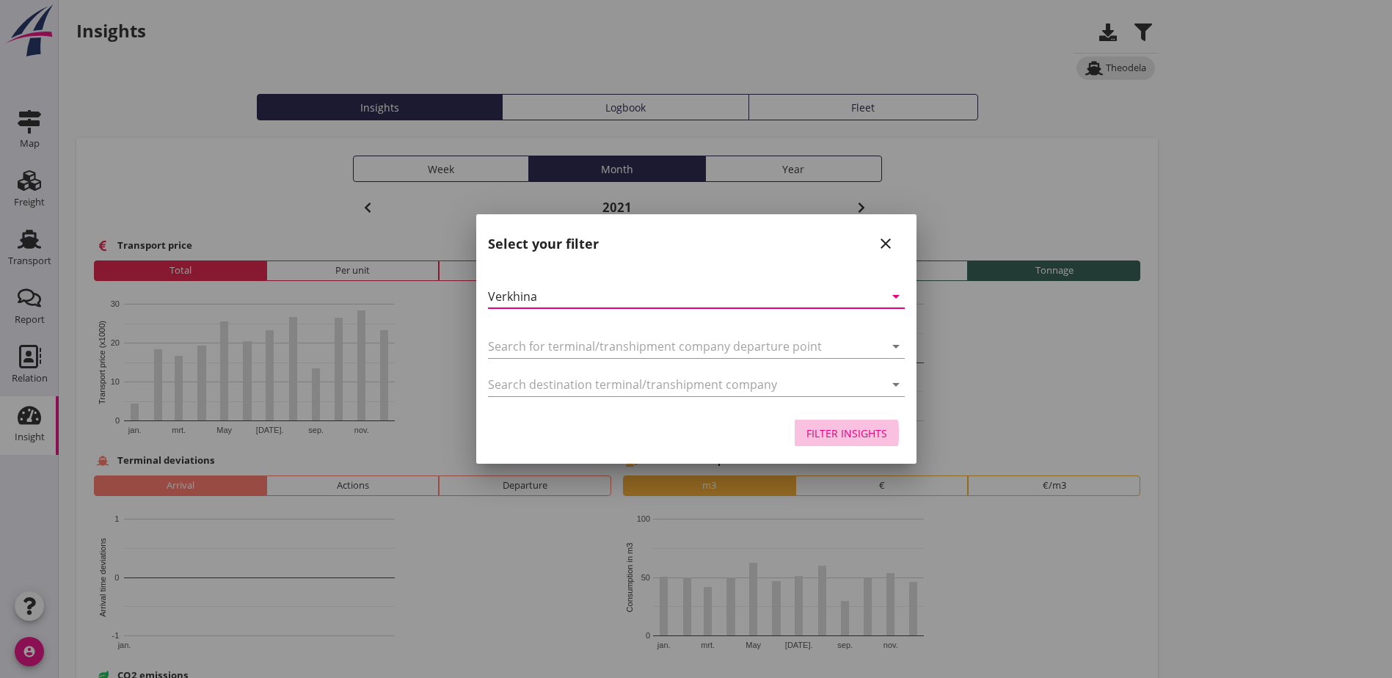
click at [842, 431] on div "Filter insights" at bounding box center [846, 433] width 81 height 15
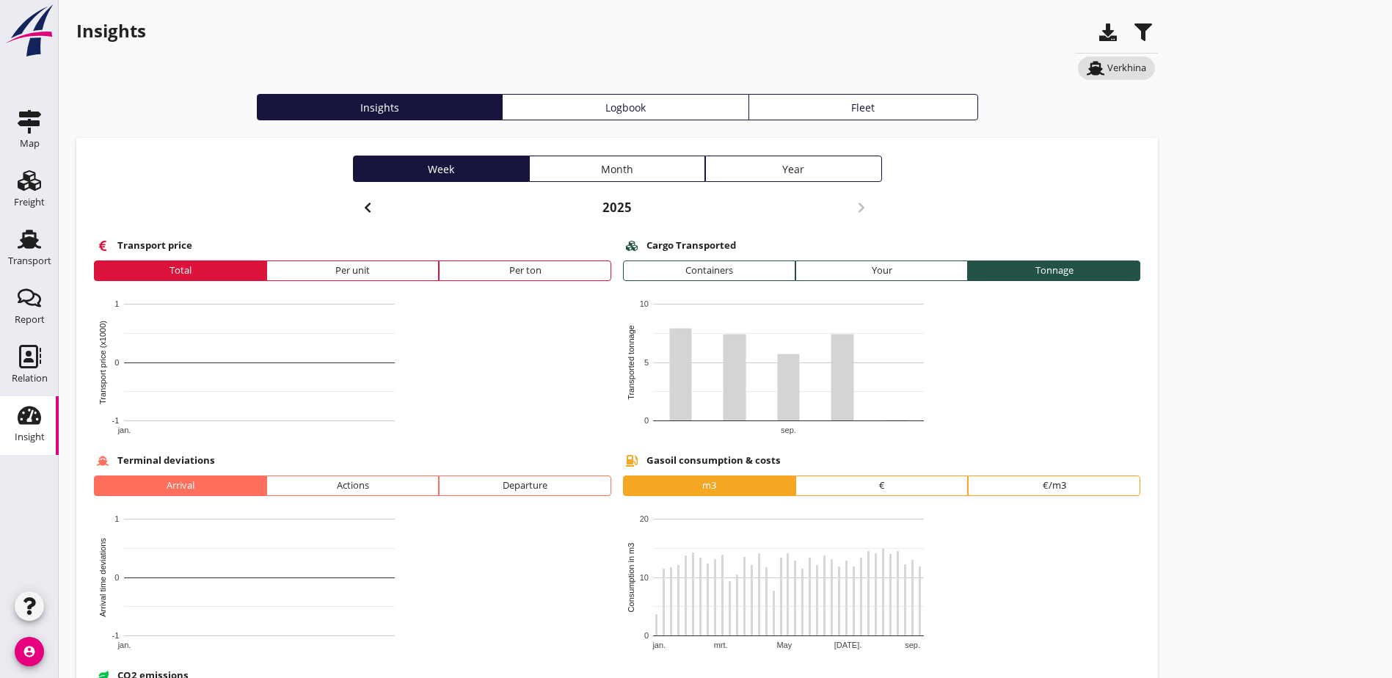
click at [536, 175] on div "Month" at bounding box center [617, 168] width 163 height 15
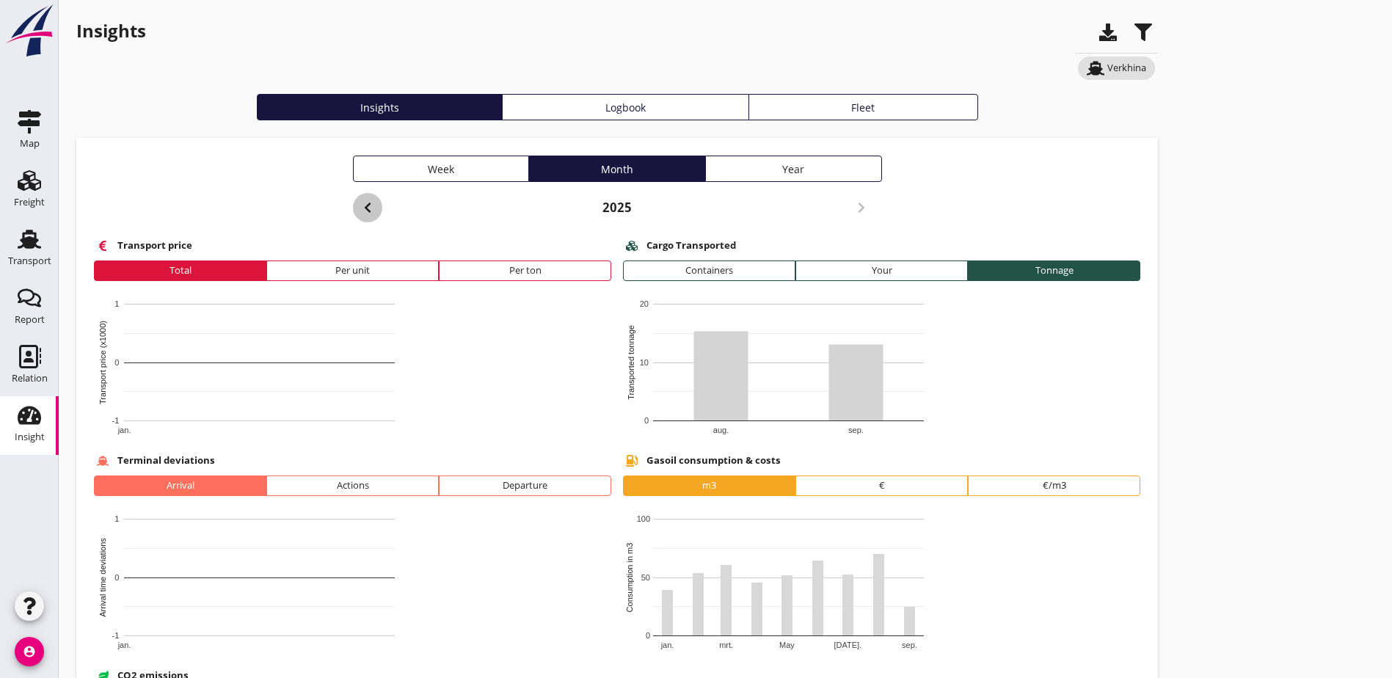
click at [359, 210] on icon "button" at bounding box center [368, 208] width 18 height 18
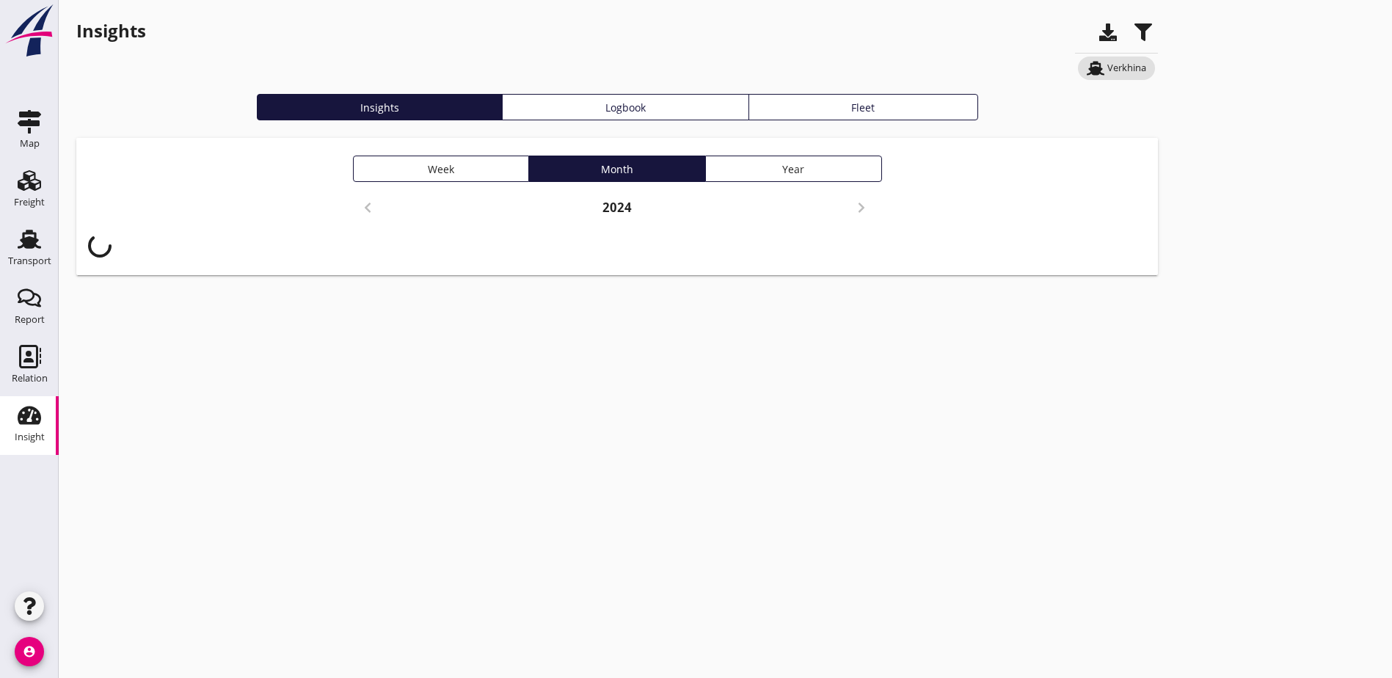
click at [359, 210] on icon "button" at bounding box center [368, 208] width 18 height 18
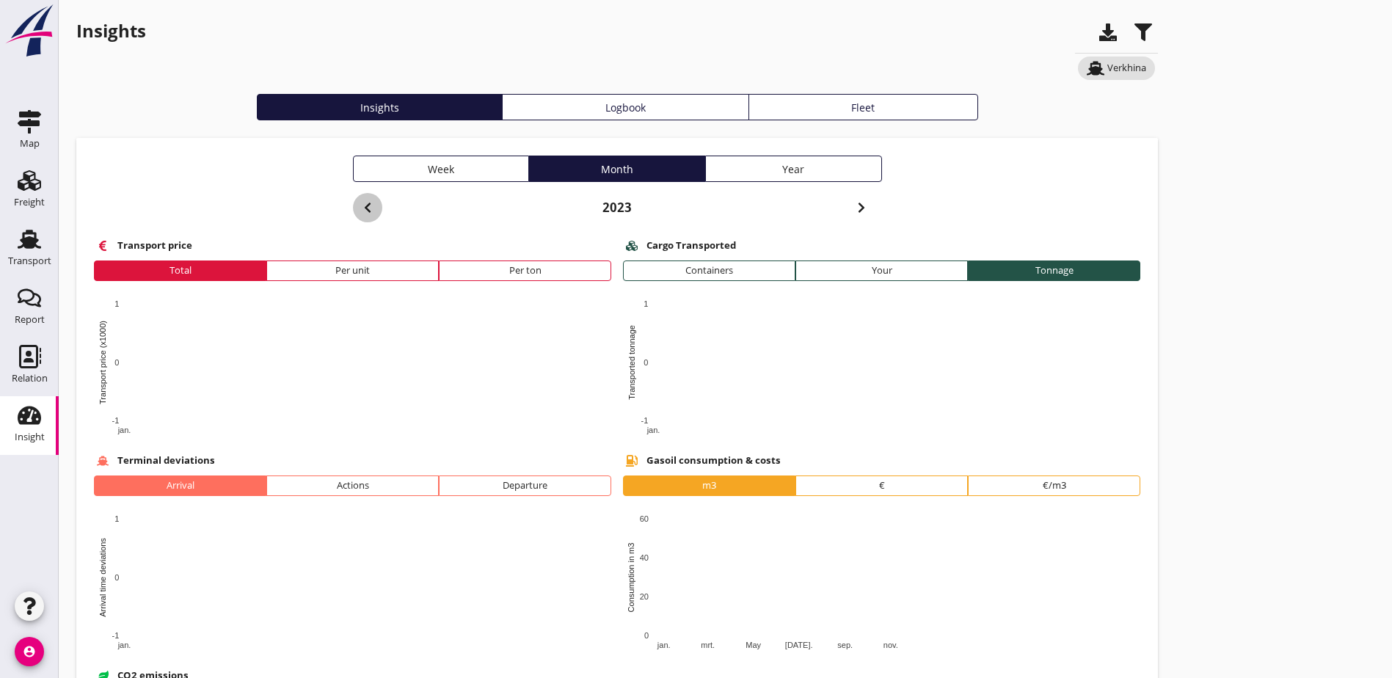
click at [359, 210] on icon "button" at bounding box center [368, 208] width 18 height 18
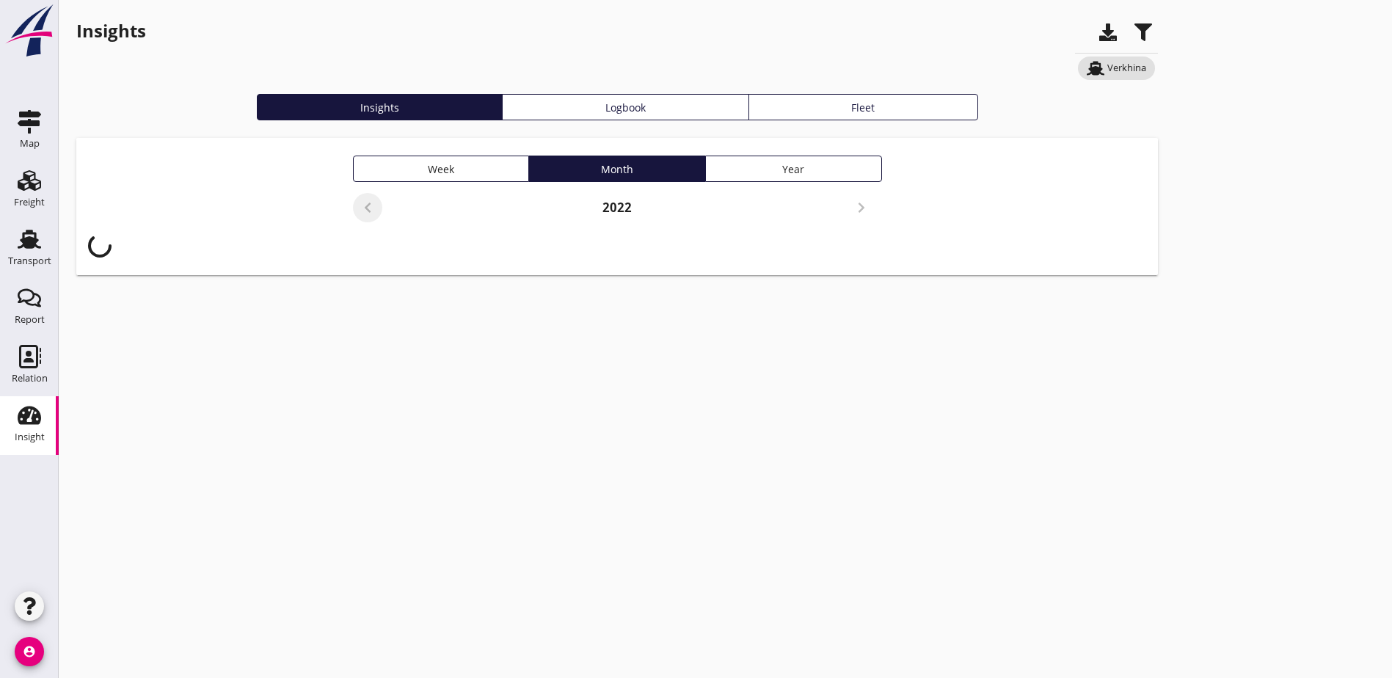
click at [359, 210] on icon "button" at bounding box center [368, 208] width 18 height 18
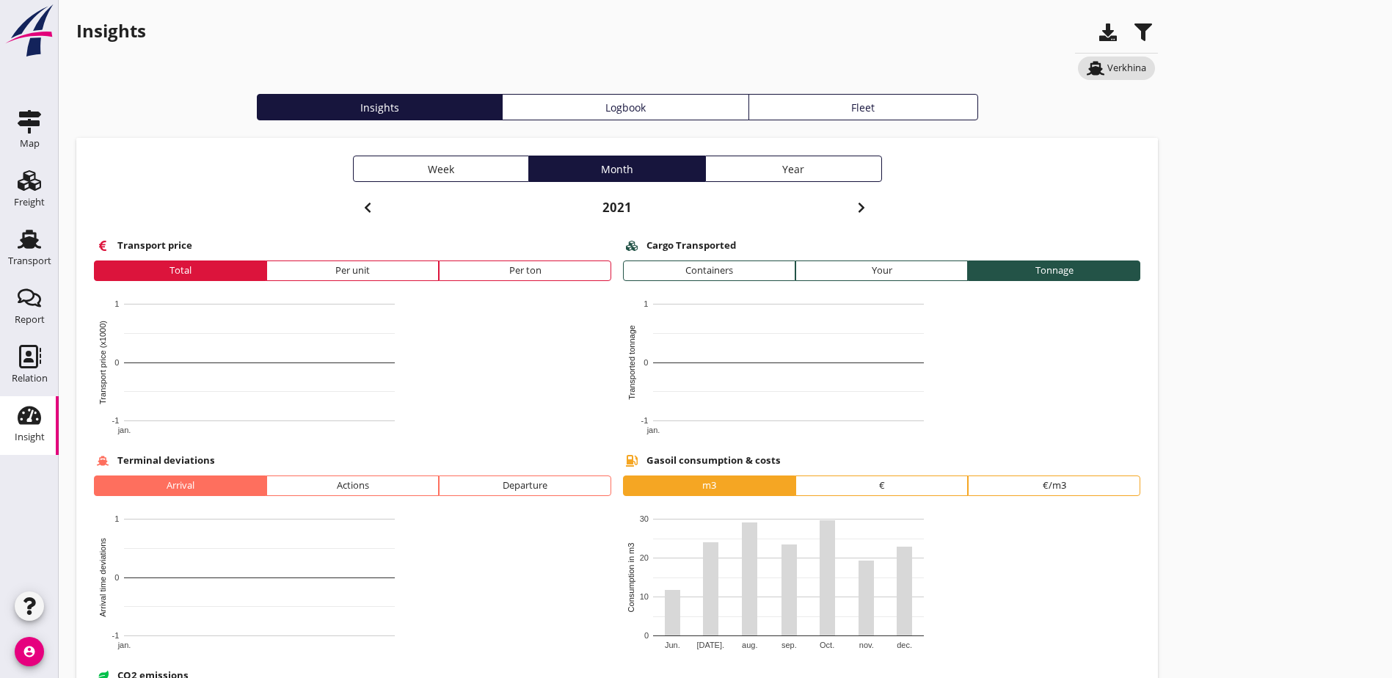
click at [1099, 30] on use "button" at bounding box center [1108, 32] width 18 height 18
click at [1078, 76] on span "Verkhina" at bounding box center [1116, 68] width 77 height 23
click at [1107, 69] on font "Verkhina" at bounding box center [1126, 68] width 39 height 15
click at [1134, 34] on use "button" at bounding box center [1143, 32] width 18 height 18
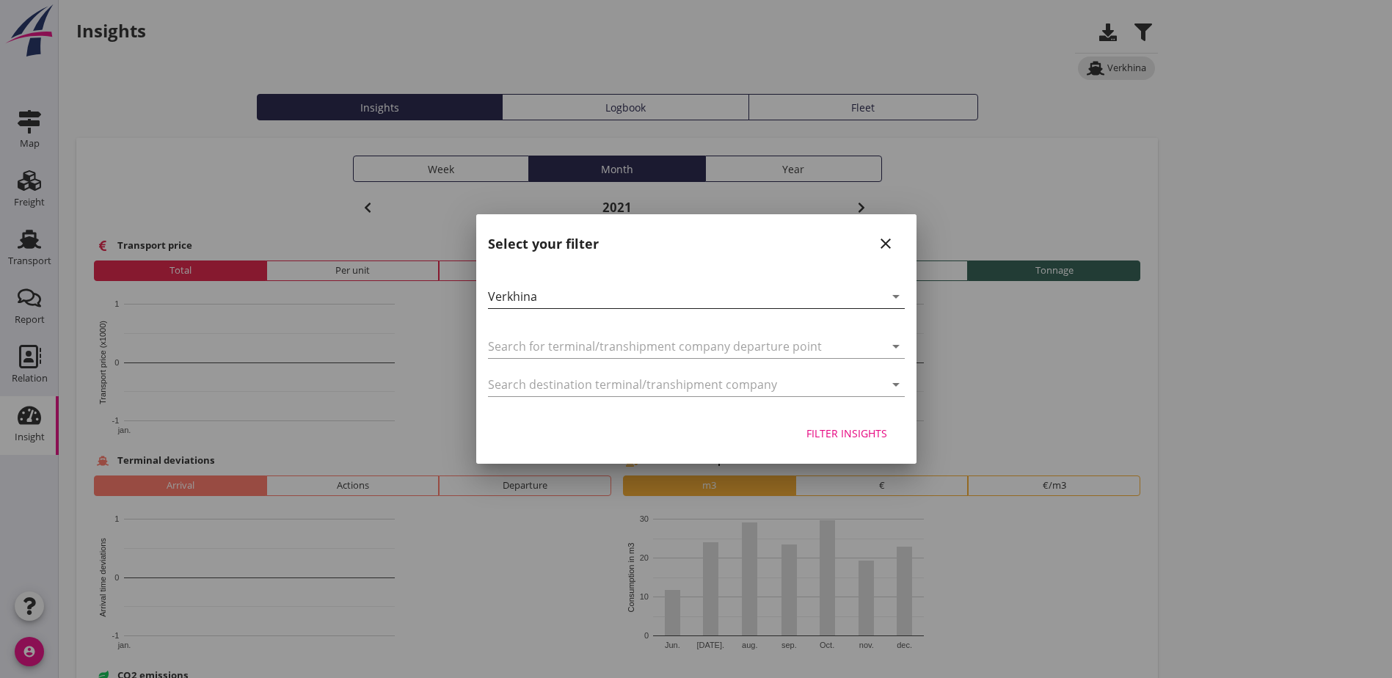
click at [558, 296] on div "Verkhina" at bounding box center [686, 296] width 396 height 23
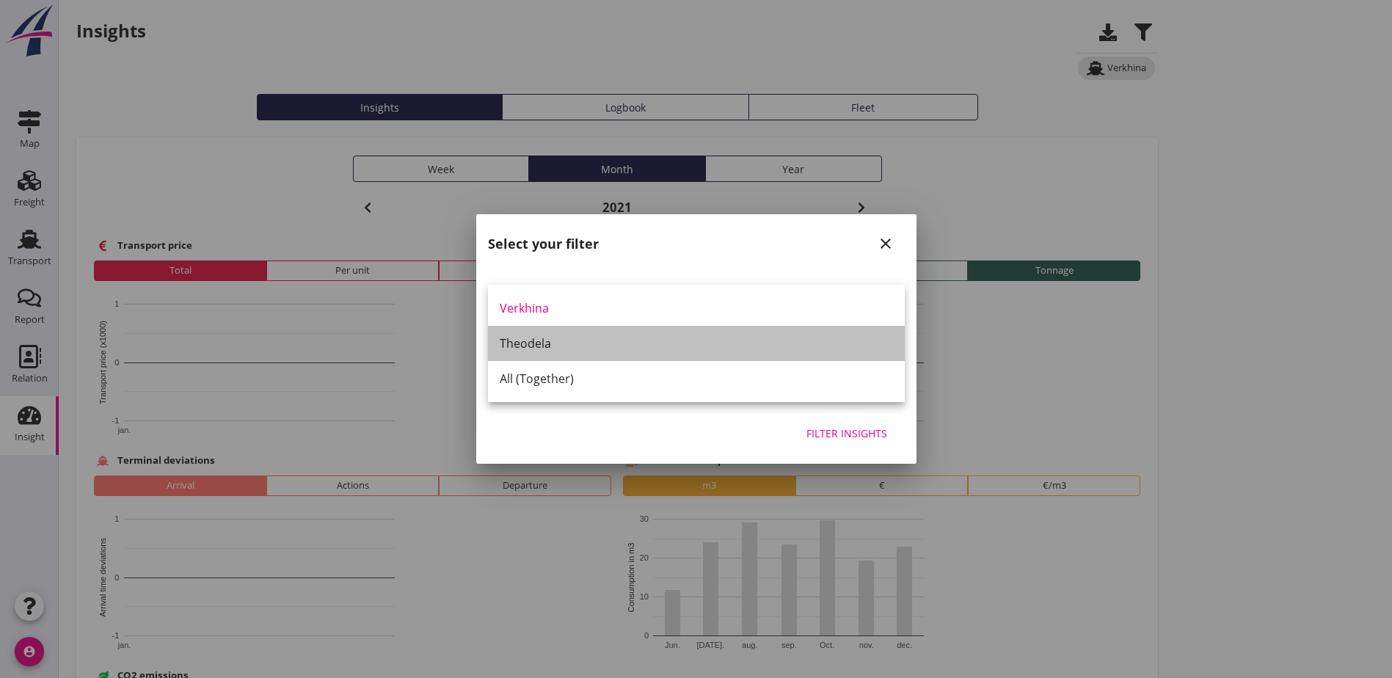
click at [539, 345] on div "Theodela" at bounding box center [696, 344] width 393 height 18
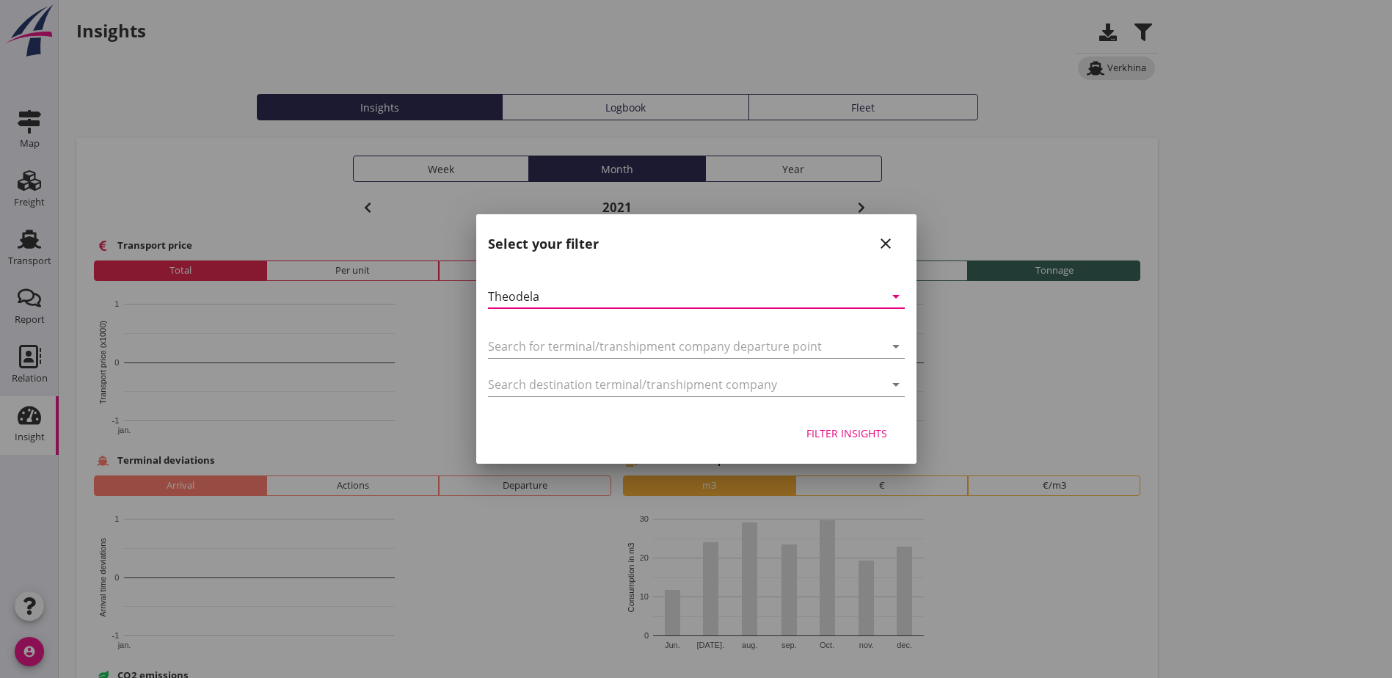
click at [861, 439] on div "Filter insights" at bounding box center [846, 433] width 81 height 15
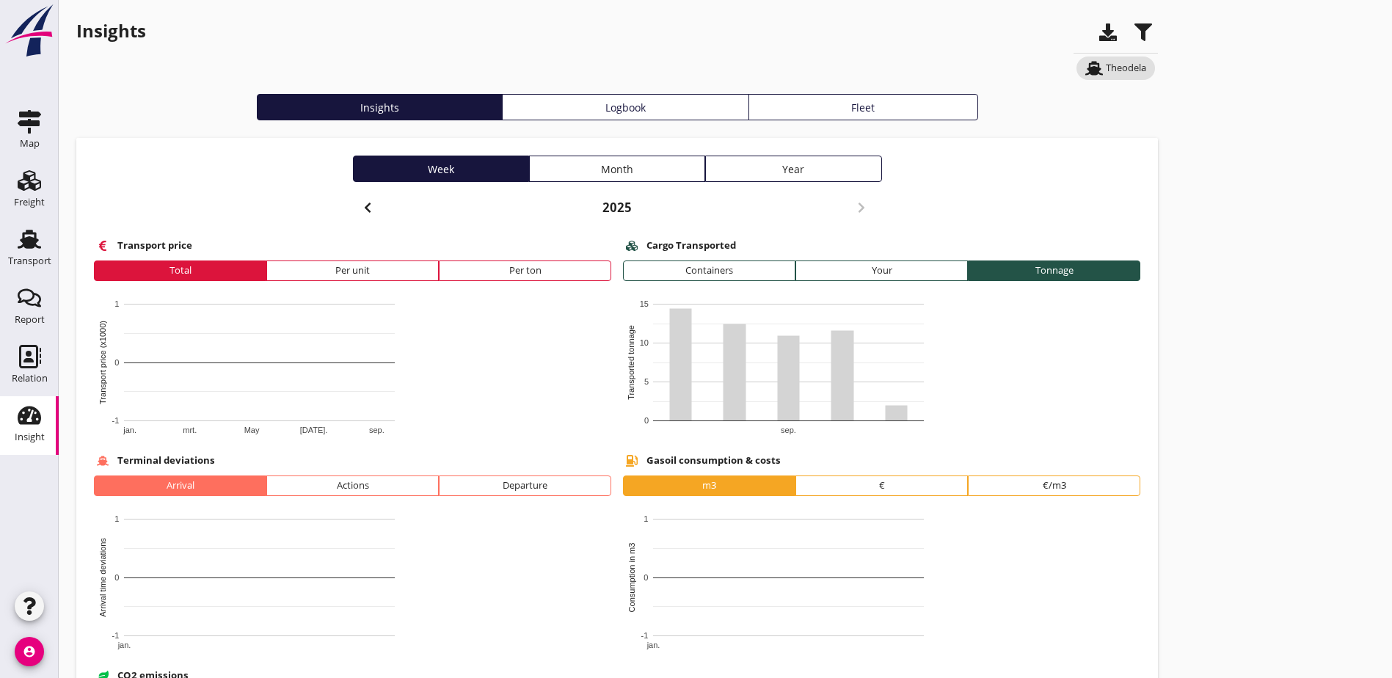
click at [359, 205] on icon "button" at bounding box center [368, 208] width 18 height 18
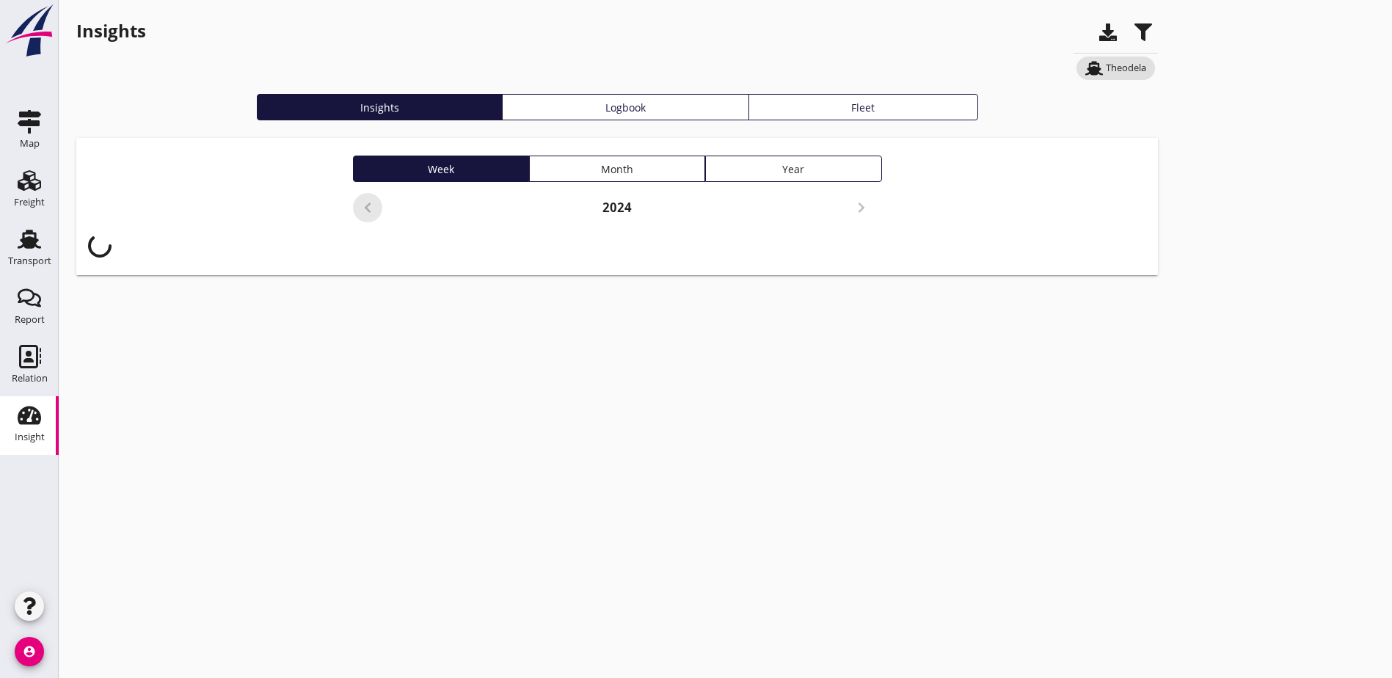
click at [359, 207] on icon "button" at bounding box center [368, 208] width 18 height 18
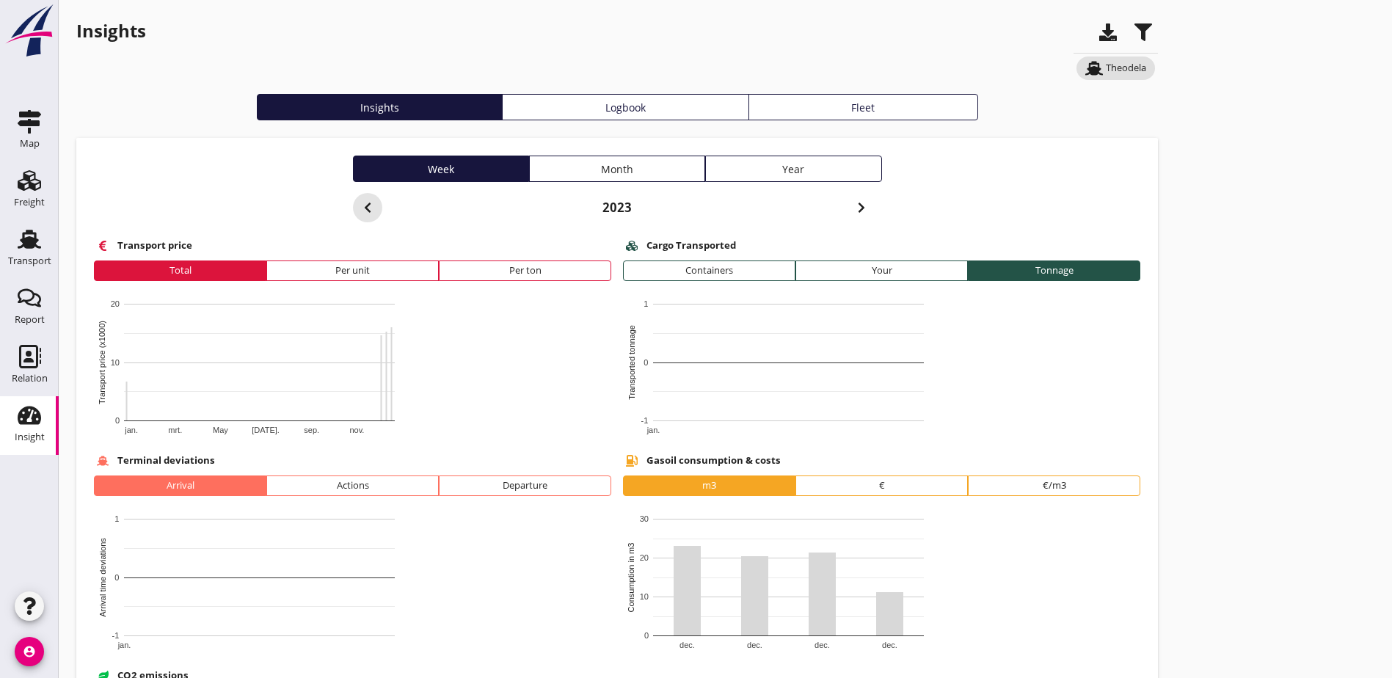
click at [359, 207] on icon "button" at bounding box center [368, 208] width 18 height 18
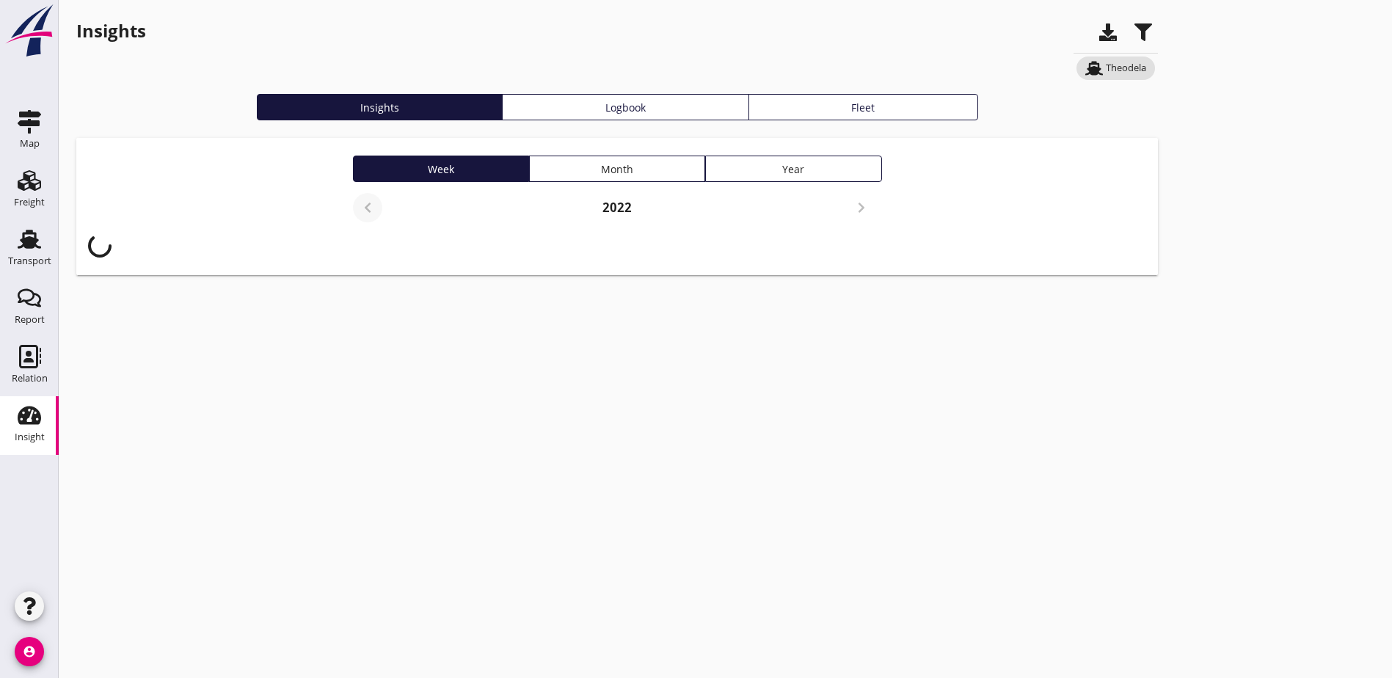
click at [359, 207] on icon "button" at bounding box center [368, 208] width 18 height 18
click at [536, 174] on div "Month" at bounding box center [617, 168] width 163 height 15
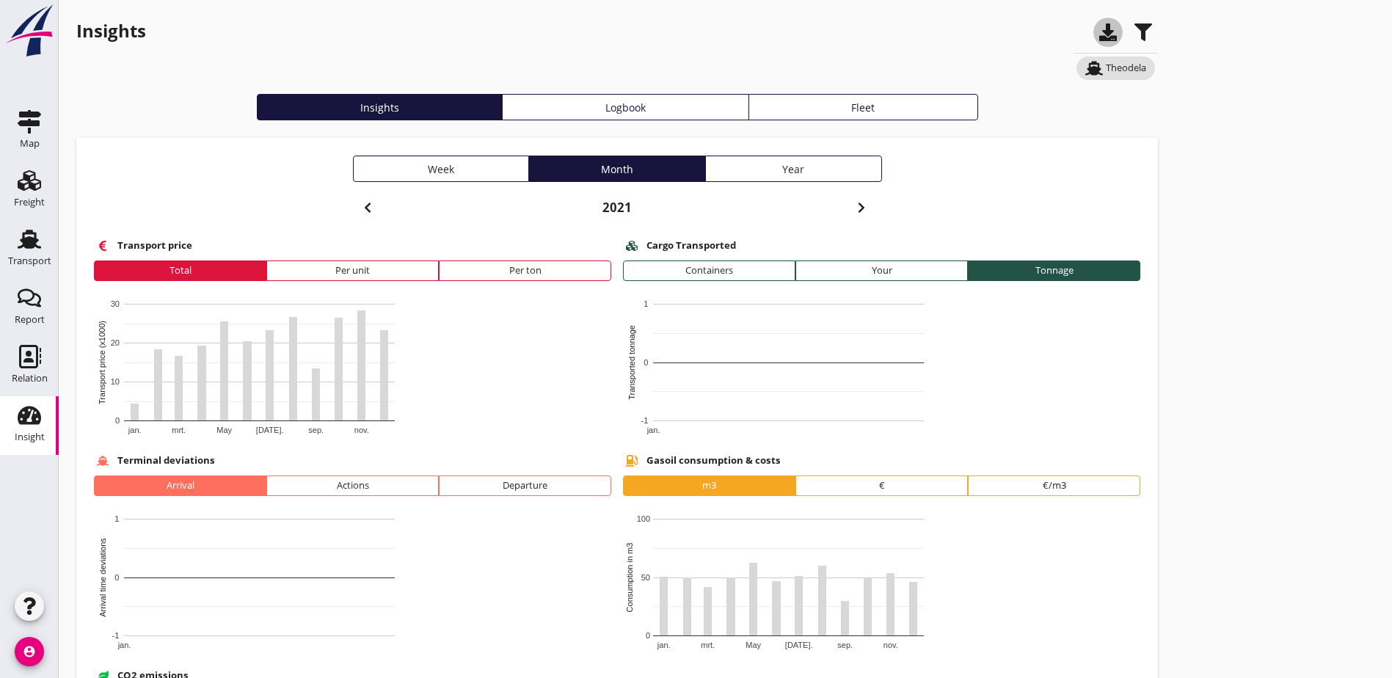
click at [1099, 33] on use "button" at bounding box center [1108, 32] width 18 height 18
click at [829, 375] on div "Insights Theodela Insights Logbook Fleet Week Month Year [DATE] Transport price…" at bounding box center [725, 448] width 1333 height 897
click at [853, 208] on icon "button" at bounding box center [862, 208] width 18 height 18
click at [1099, 37] on use "button" at bounding box center [1108, 32] width 18 height 18
click at [853, 208] on icon "button" at bounding box center [862, 208] width 18 height 18
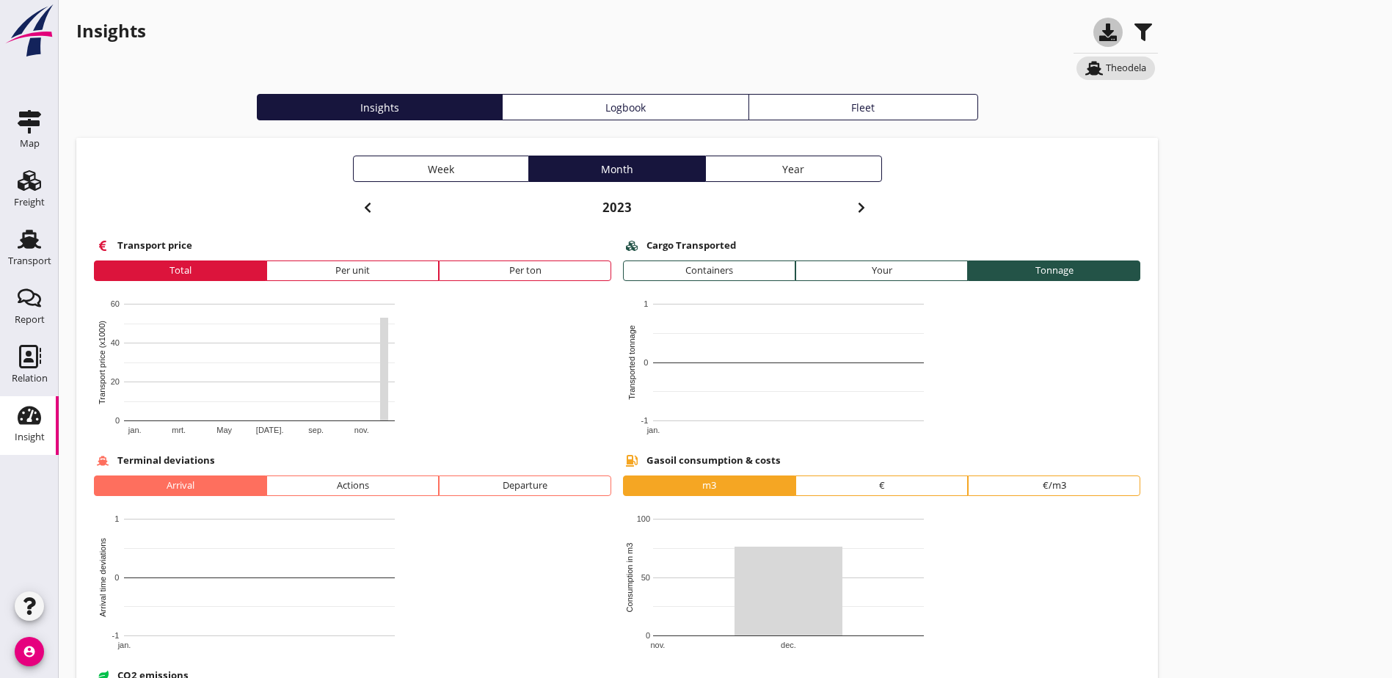
click at [1099, 35] on icon "button" at bounding box center [1108, 32] width 18 height 18
click at [858, 206] on use "button" at bounding box center [861, 208] width 6 height 10
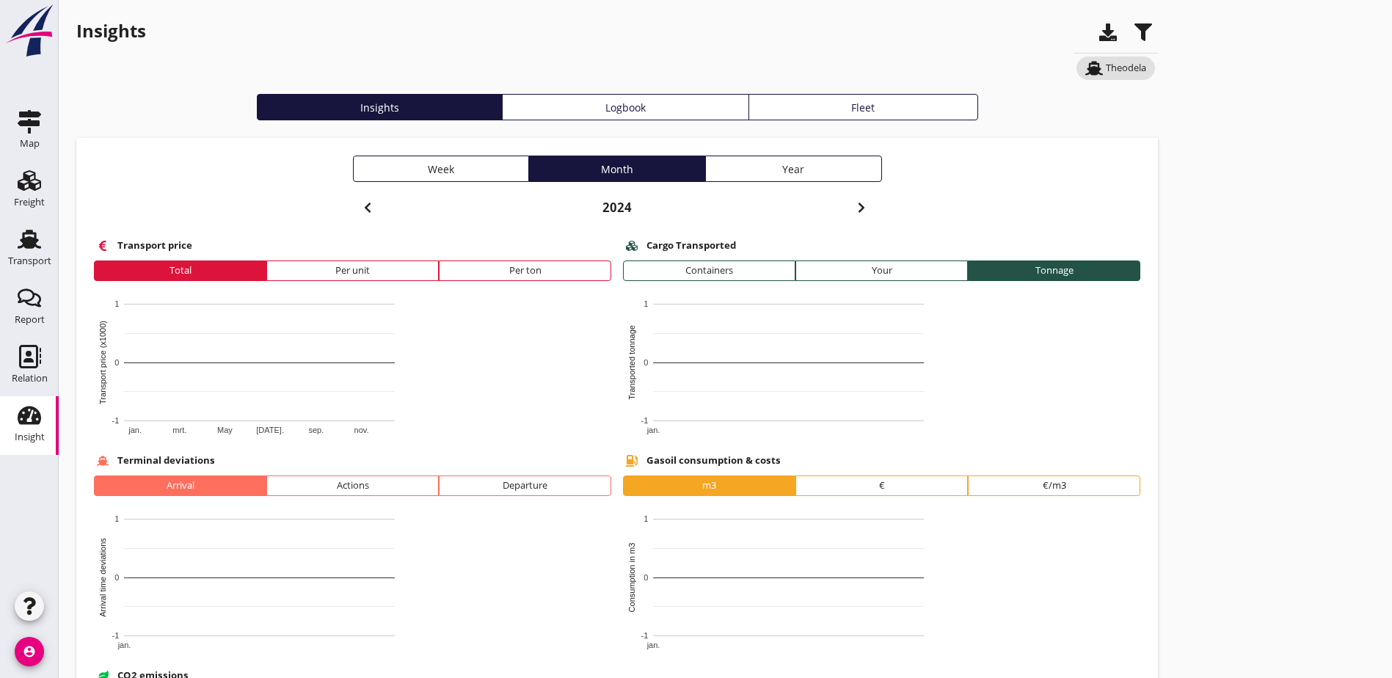
click at [1099, 35] on use "button" at bounding box center [1108, 32] width 18 height 18
click at [858, 211] on use "button" at bounding box center [861, 208] width 6 height 10
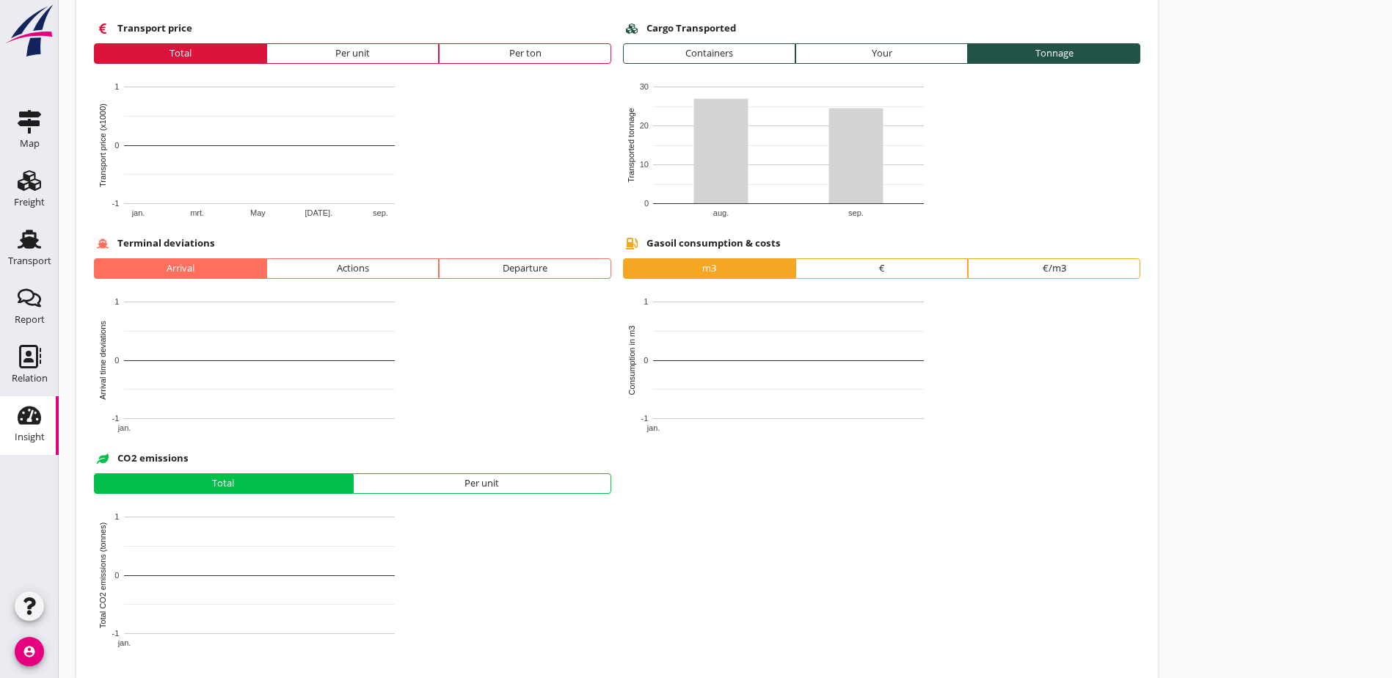
scroll to position [236, 0]
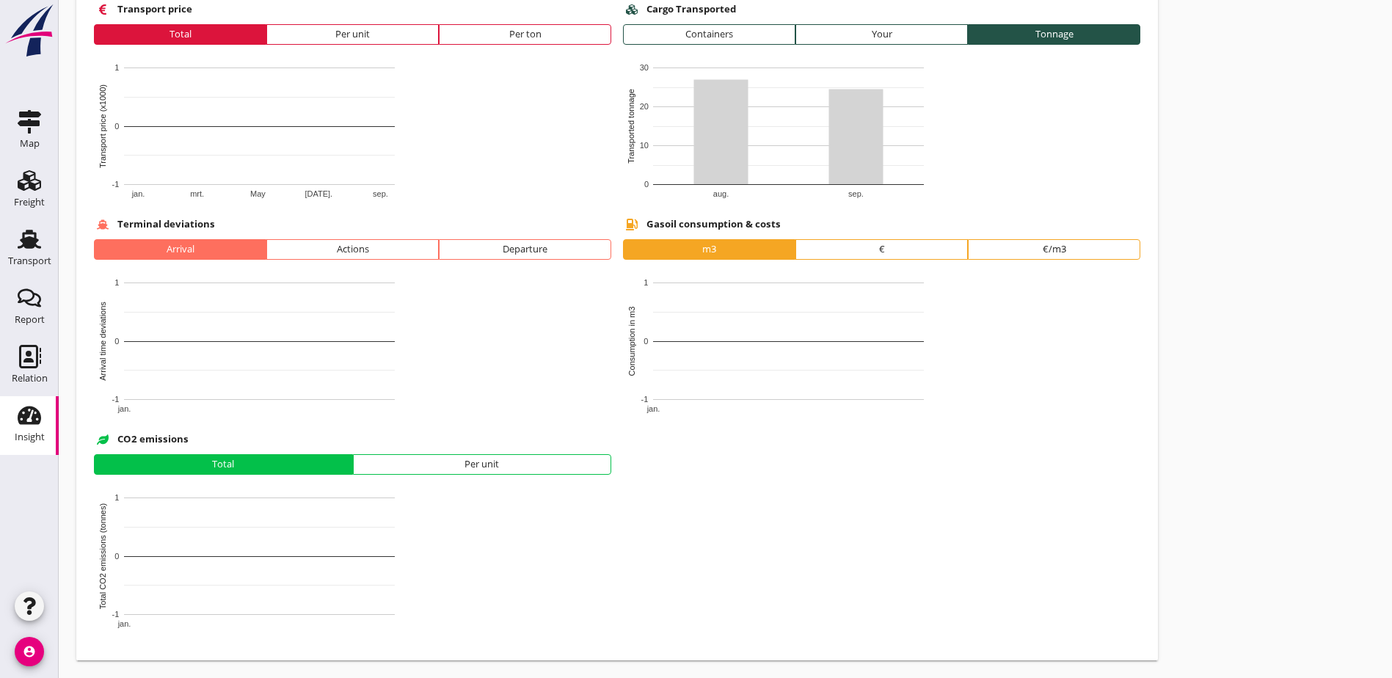
click at [867, 262] on div "Insights Theodela Insights Logbook Fleet Week Month Year [DATE] Transport price…" at bounding box center [725, 212] width 1333 height 897
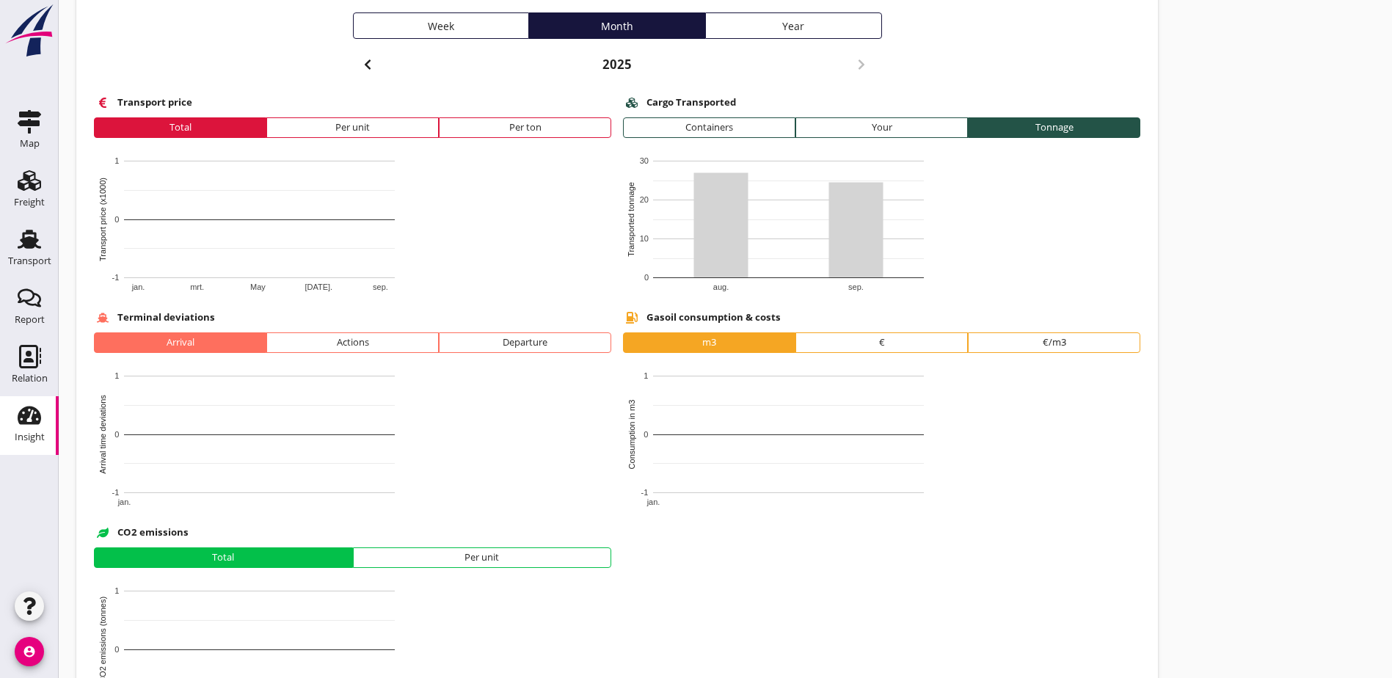
scroll to position [0, 0]
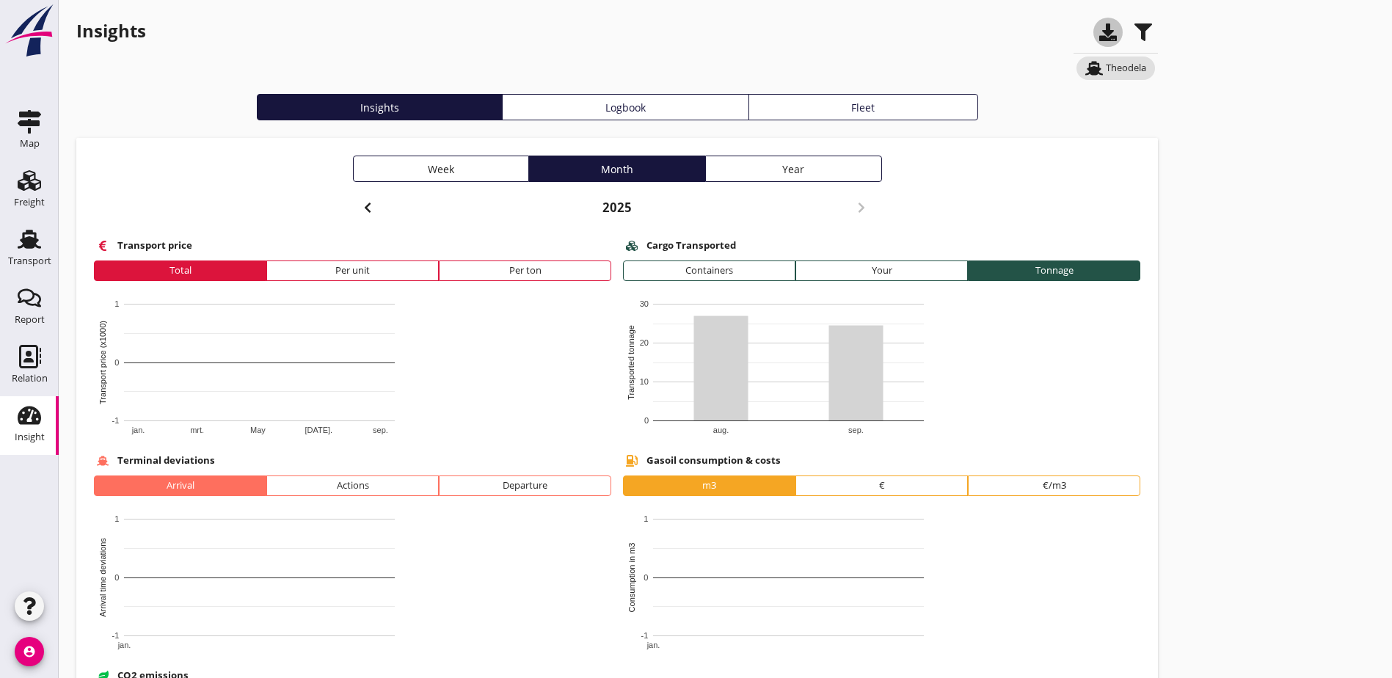
click at [1099, 37] on icon "button" at bounding box center [1108, 32] width 18 height 18
click at [883, 202] on div "Insights Theodela Insights Logbook Fleet Week Month Year [DATE] Transport price…" at bounding box center [725, 448] width 1333 height 897
click at [1106, 65] on font "Theodela" at bounding box center [1126, 68] width 40 height 15
click at [1106, 72] on font "Theodela" at bounding box center [1126, 68] width 40 height 15
click at [1134, 31] on use "button" at bounding box center [1143, 32] width 18 height 18
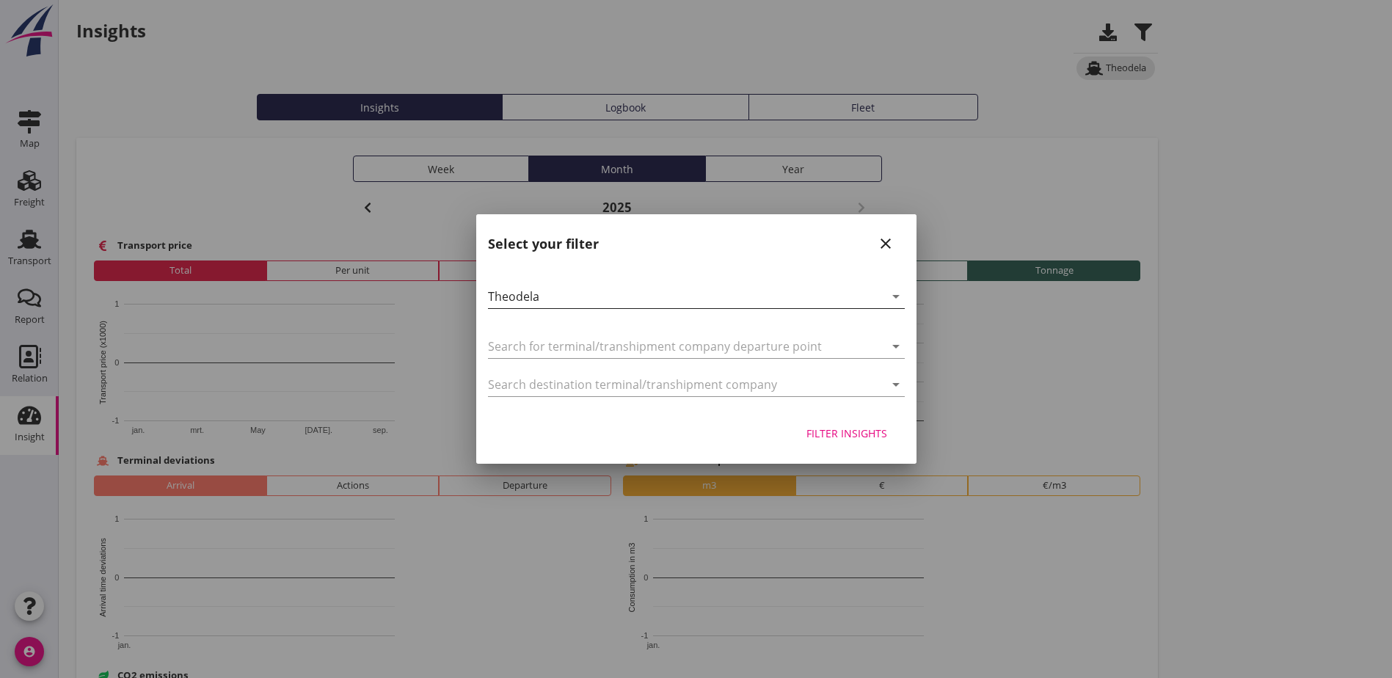
click at [551, 293] on div "Theodela" at bounding box center [686, 296] width 396 height 23
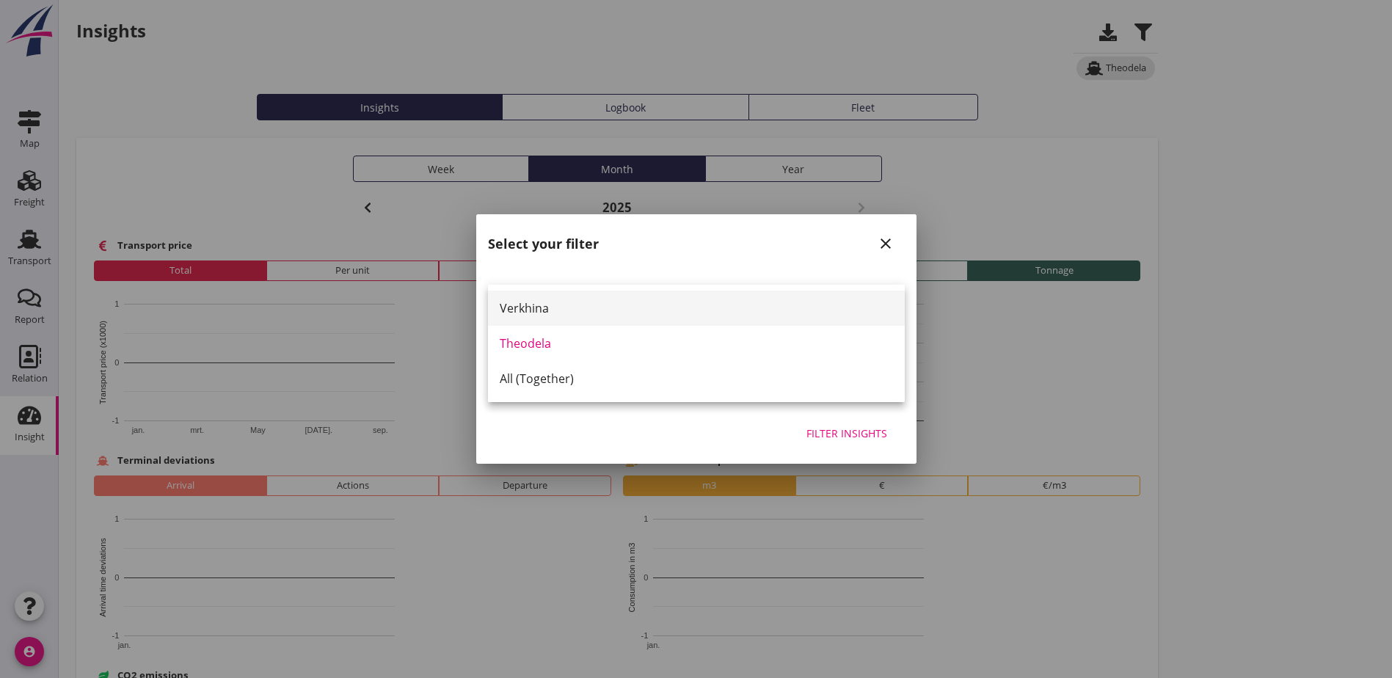
click at [536, 309] on div "Verkhina" at bounding box center [696, 308] width 393 height 18
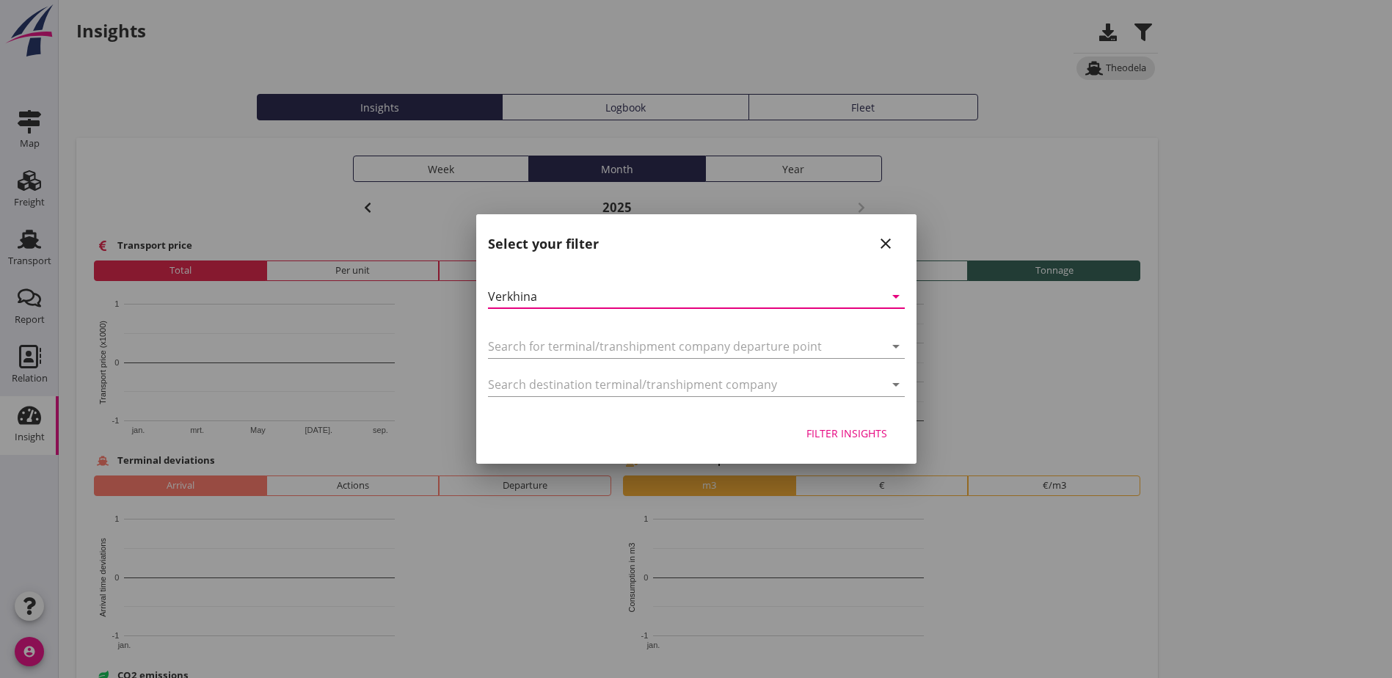
click at [818, 432] on div "Filter insights" at bounding box center [846, 433] width 81 height 15
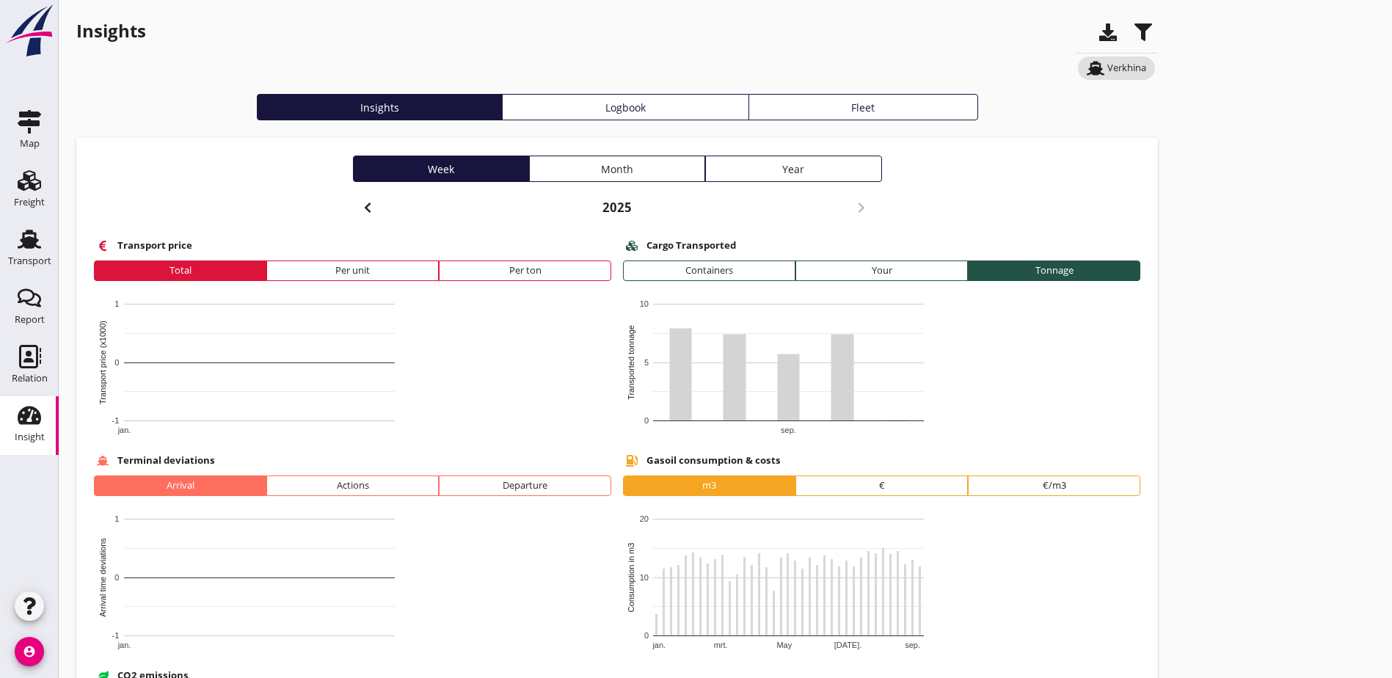
click at [359, 214] on icon "button" at bounding box center [368, 208] width 18 height 18
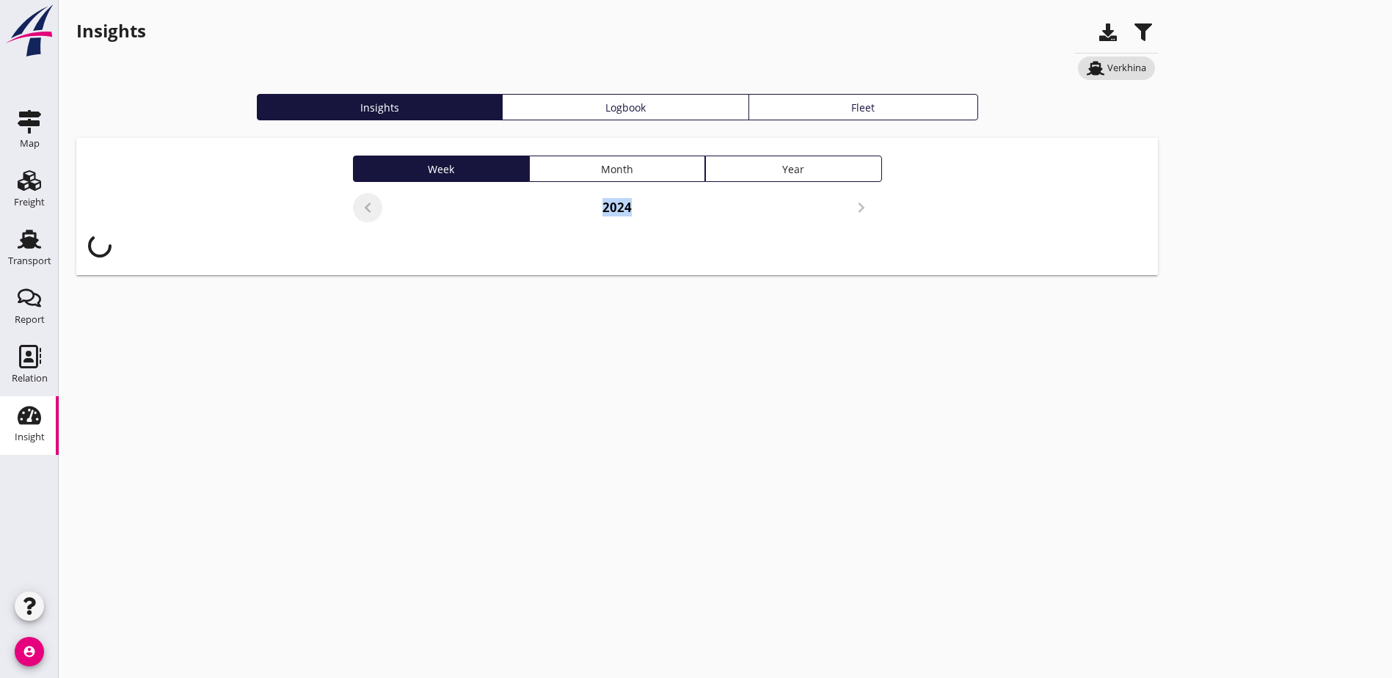
click at [353, 214] on div "2024" at bounding box center [617, 210] width 529 height 35
click at [359, 214] on icon "button" at bounding box center [368, 208] width 18 height 18
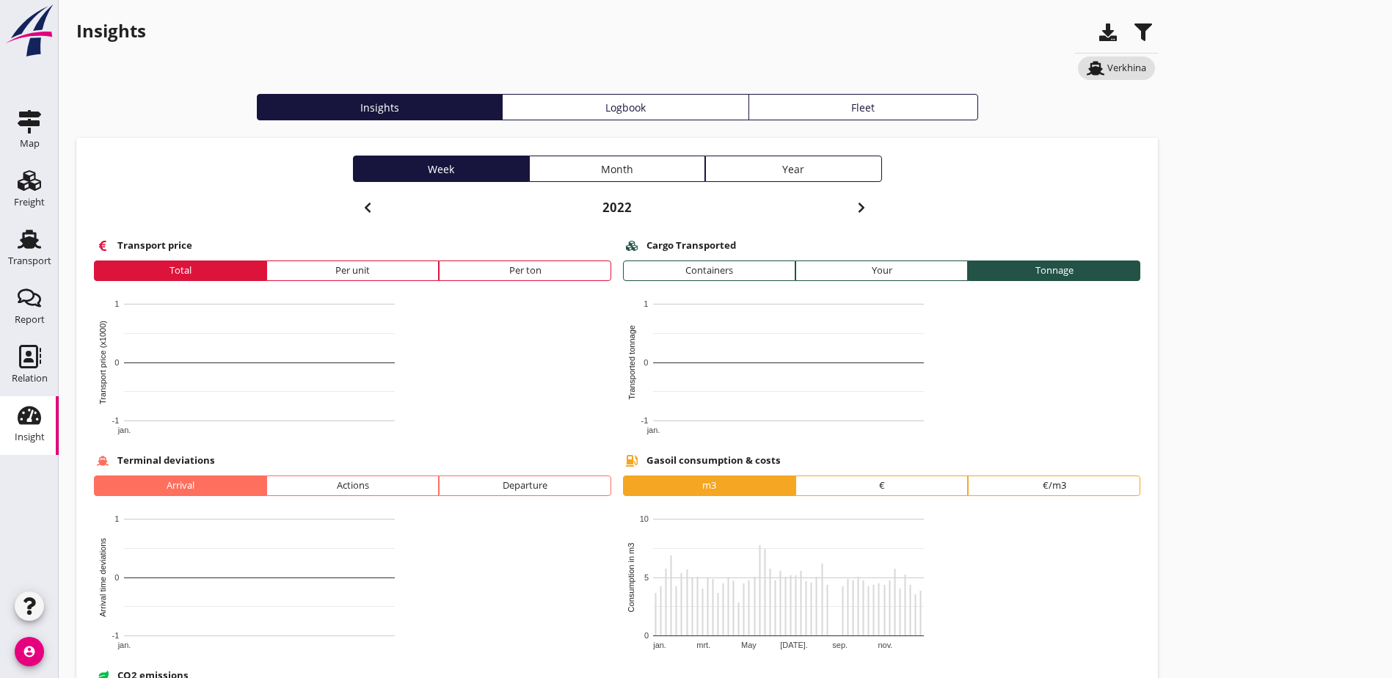
click at [1099, 34] on use "button" at bounding box center [1108, 32] width 18 height 18
click at [536, 175] on div "Month" at bounding box center [617, 168] width 163 height 15
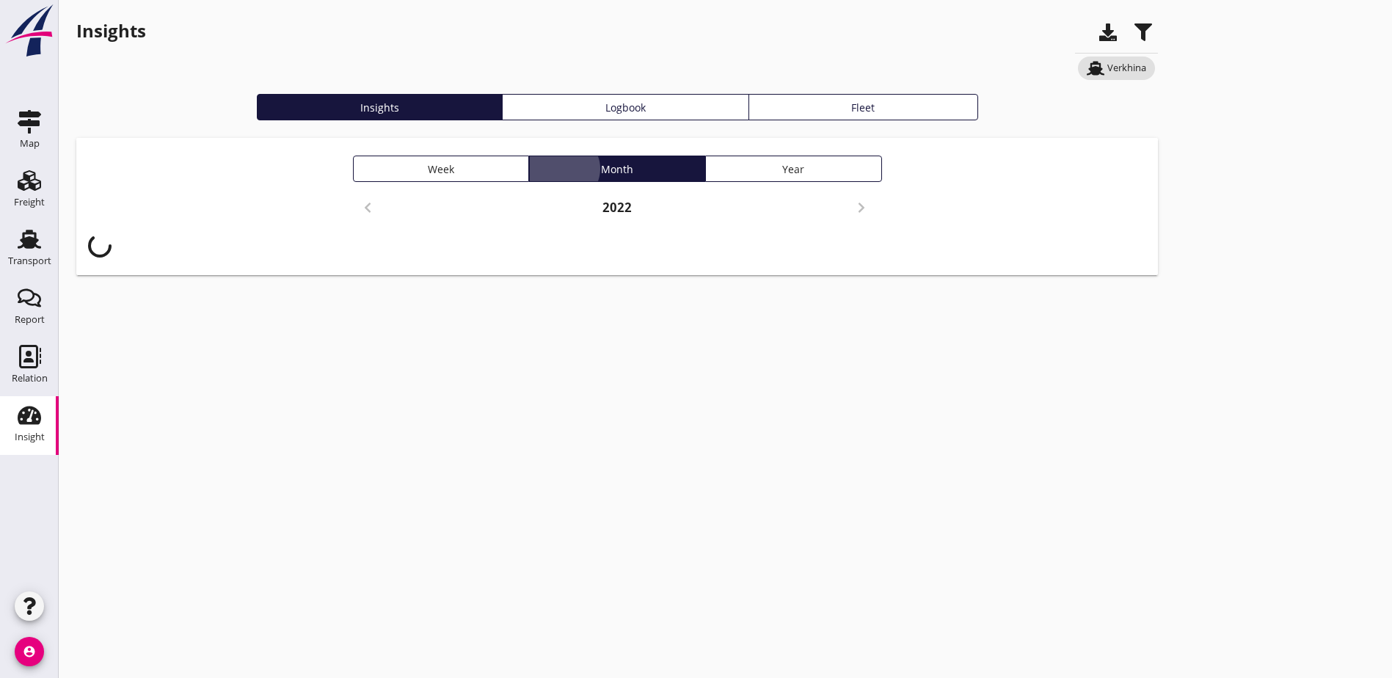
click at [536, 170] on div "Month" at bounding box center [617, 168] width 163 height 15
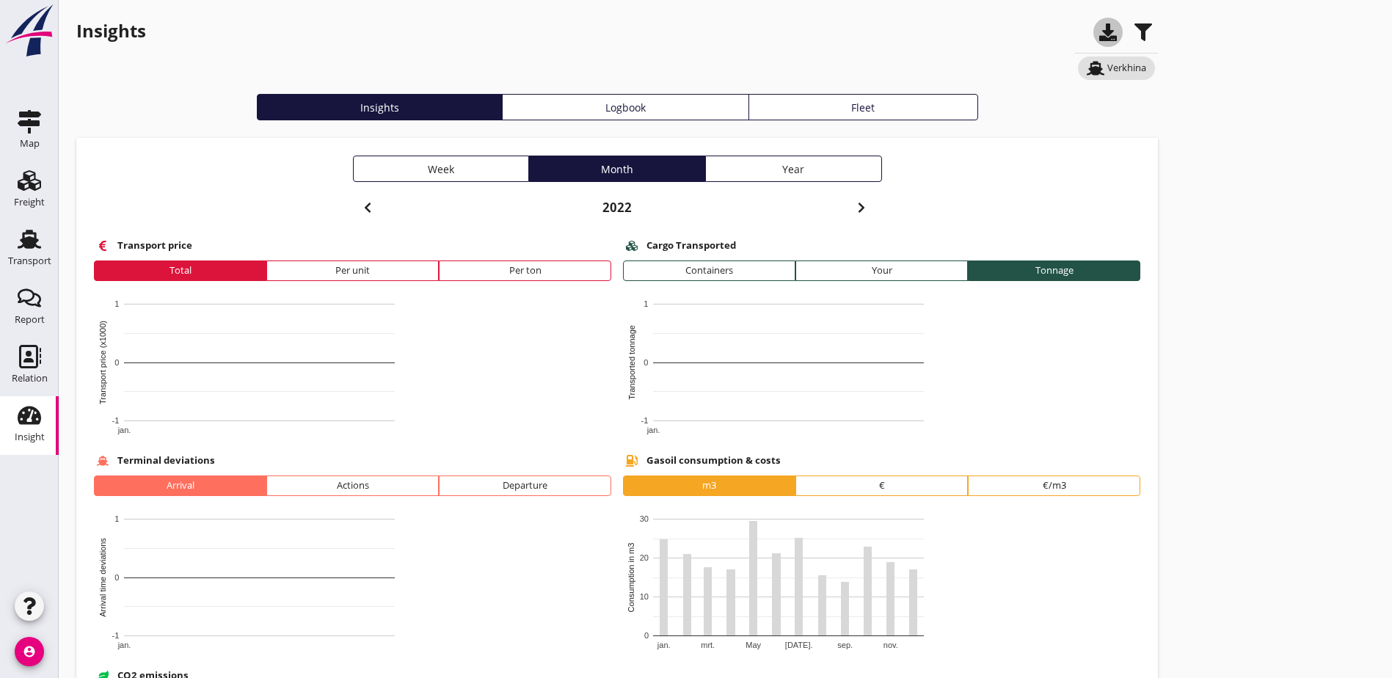
click at [1099, 32] on icon "button" at bounding box center [1108, 32] width 18 height 18
click at [853, 205] on icon "button" at bounding box center [862, 208] width 18 height 18
click at [1099, 34] on icon "button" at bounding box center [1108, 32] width 18 height 18
click at [946, 214] on div "Insights Verkhina Insights Logbook Fleet Week Month Year [DATE] Transport price…" at bounding box center [725, 448] width 1333 height 897
click at [853, 209] on icon "button" at bounding box center [862, 208] width 18 height 18
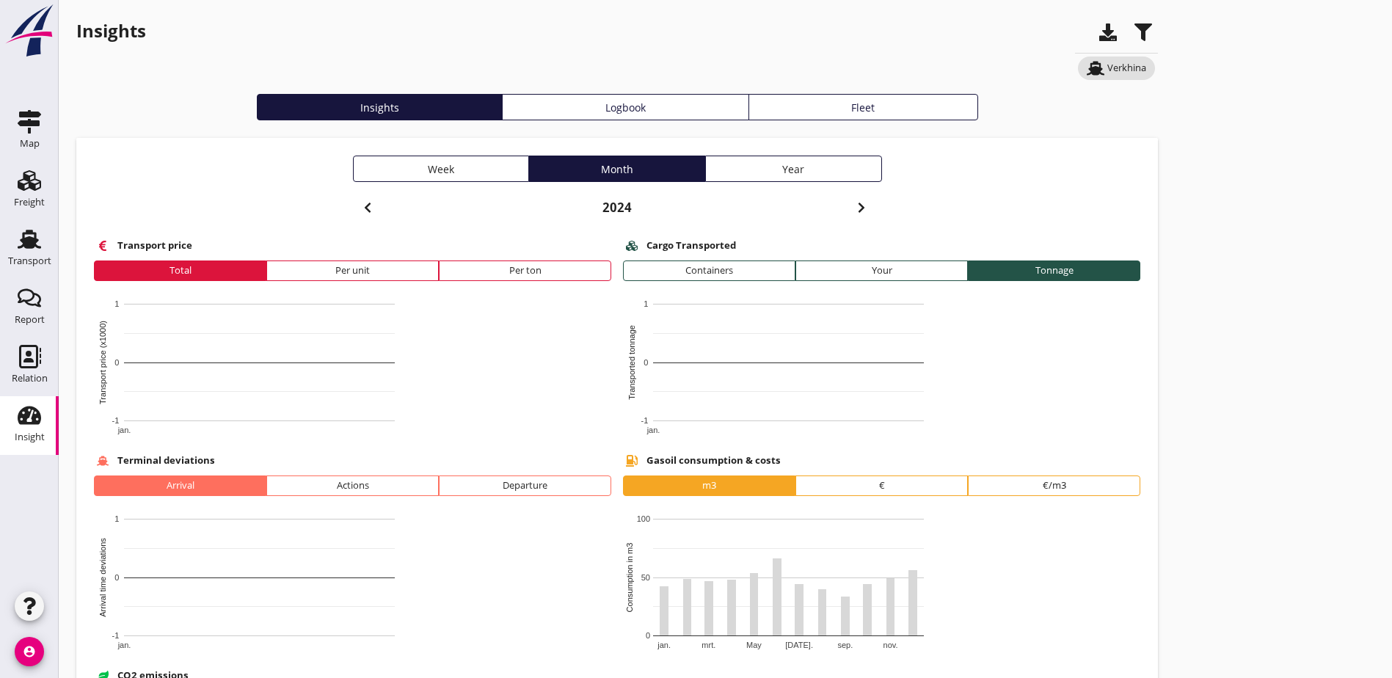
click at [1099, 38] on use "button" at bounding box center [1108, 32] width 18 height 18
click at [977, 249] on div "Insights Verkhina Insights Logbook Fleet Week Month Year [DATE] Transport price…" at bounding box center [725, 448] width 1333 height 897
click at [1099, 34] on use "button" at bounding box center [1108, 32] width 18 height 18
click at [858, 208] on use "button" at bounding box center [861, 208] width 6 height 10
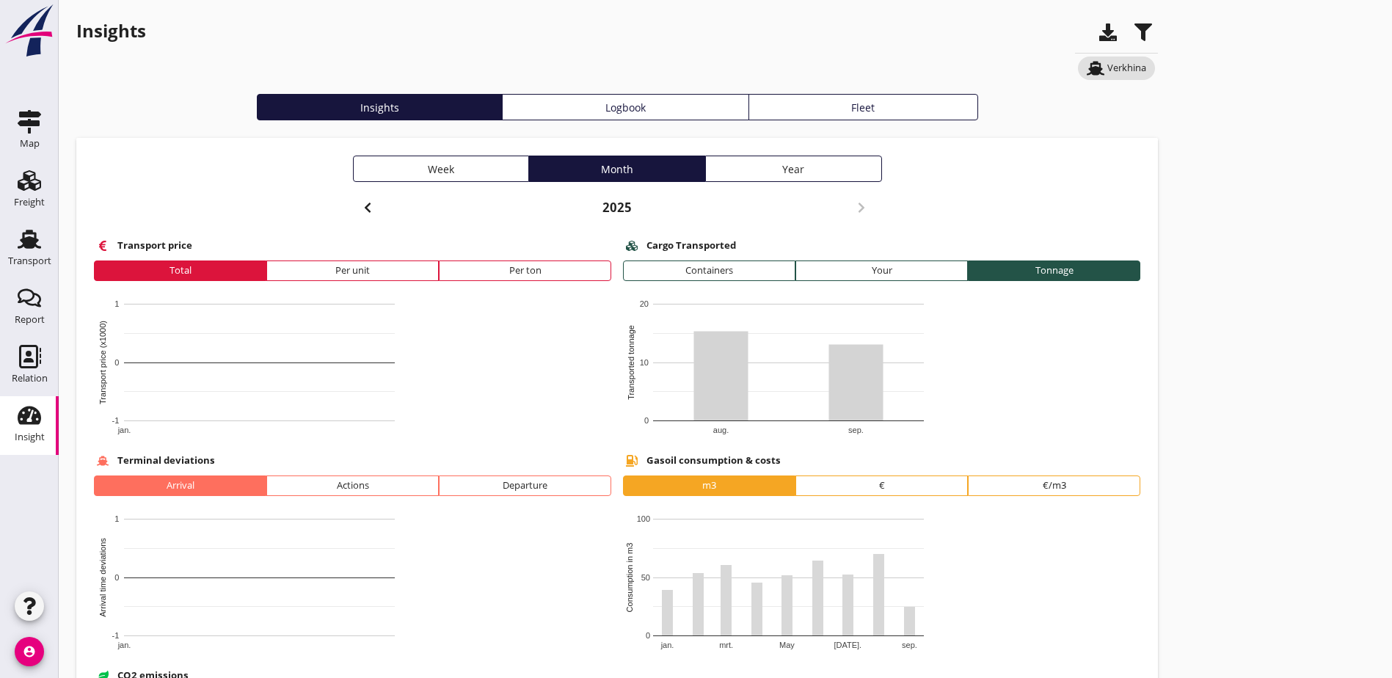
click at [1099, 34] on use "button" at bounding box center [1108, 32] width 18 height 18
click at [887, 179] on div "Insights Verkhina Insights Logbook Fleet Week Month Year [DATE] Transport price…" at bounding box center [725, 448] width 1333 height 897
drag, startPoint x: 1085, startPoint y: 142, endPoint x: 1089, endPoint y: 16, distance: 126.3
click at [1085, 136] on div "Insights Verkhina Insights Logbook Fleet Week Month Year [DATE] Transport price…" at bounding box center [725, 448] width 1333 height 897
click at [988, 310] on div "Insights Verkhina Insights Logbook Fleet Week Month Year [DATE] Transport price…" at bounding box center [725, 448] width 1333 height 897
